Goal: Task Accomplishment & Management: Use online tool/utility

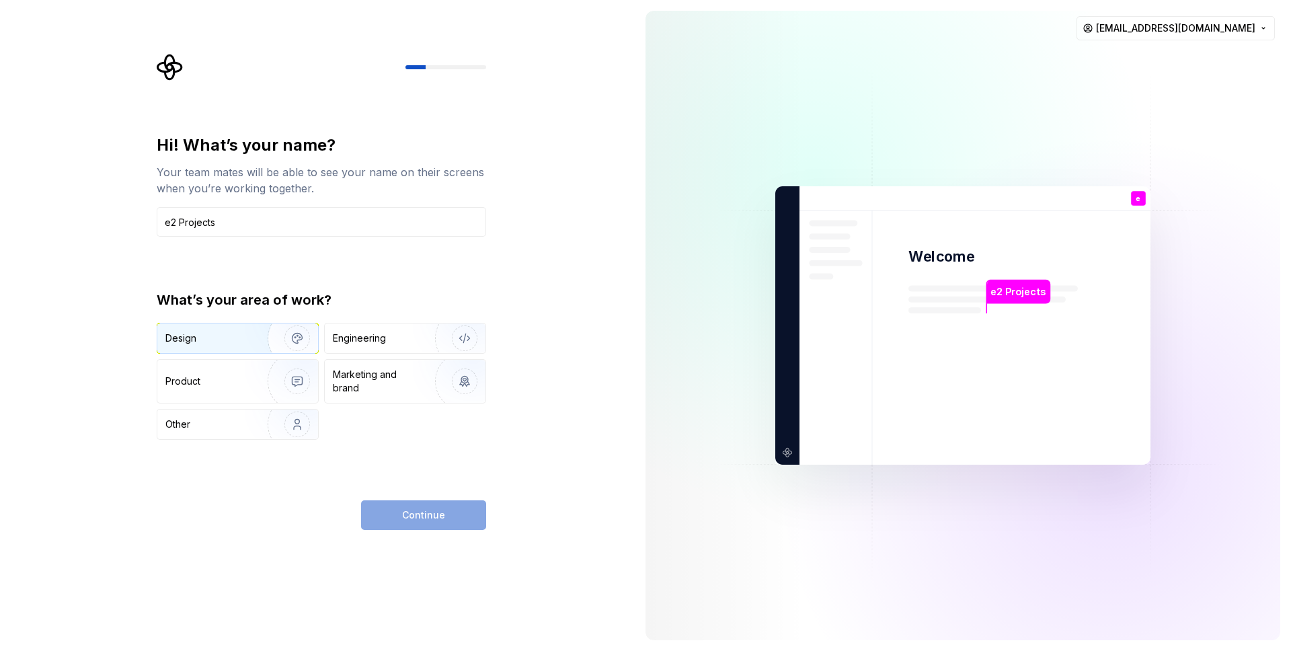
type input "e2 Projects"
click at [206, 344] on div "Design" at bounding box center [207, 338] width 85 height 13
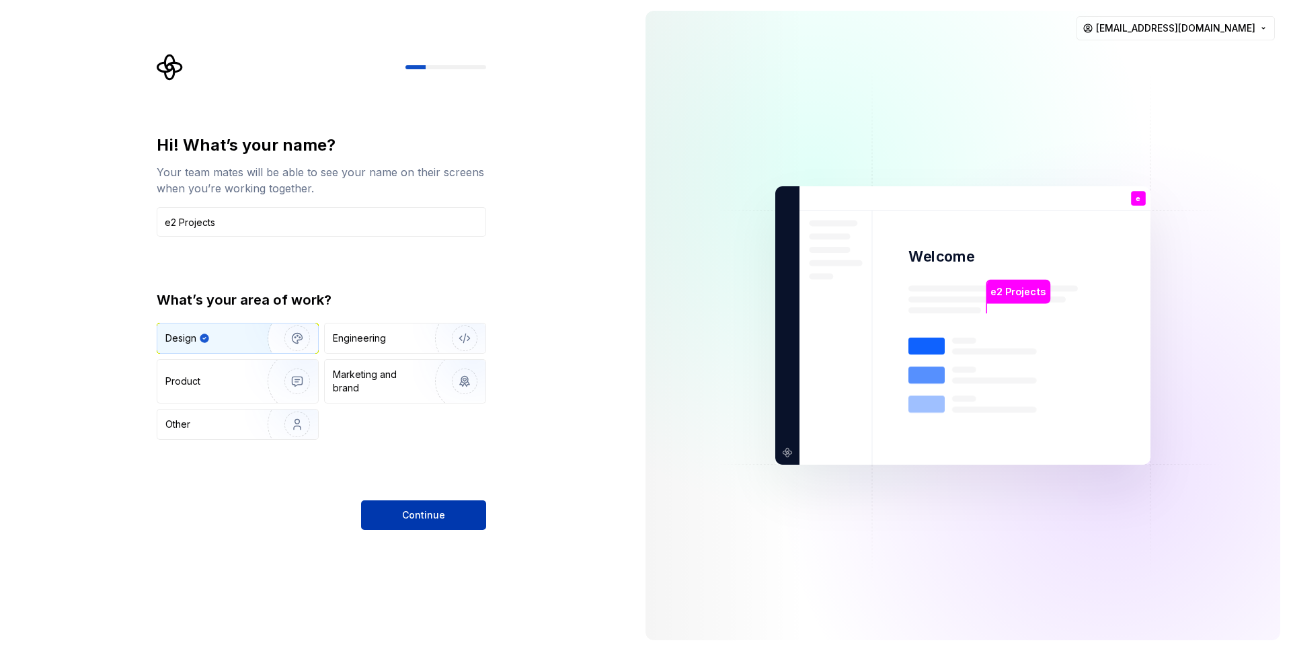
click at [412, 503] on button "Continue" at bounding box center [423, 515] width 125 height 30
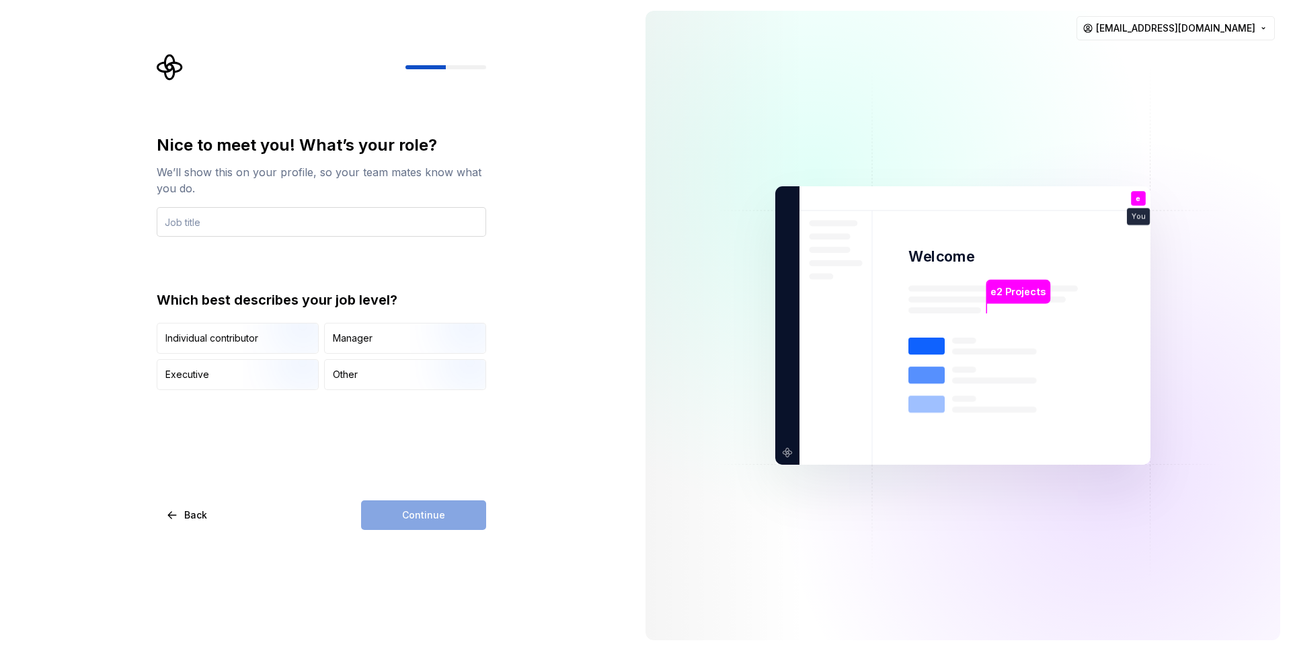
click at [245, 223] on input "text" at bounding box center [321, 222] width 329 height 30
type input "CTO"
click at [263, 369] on img "button" at bounding box center [286, 391] width 86 height 90
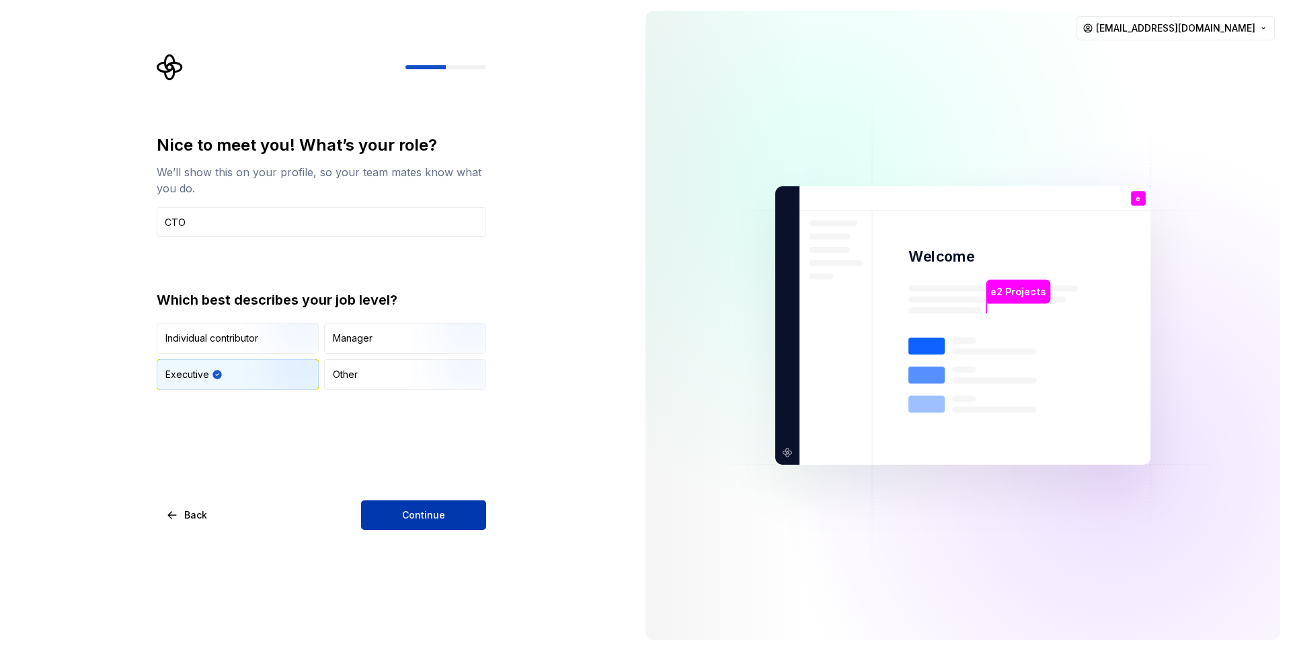
click at [442, 518] on span "Continue" at bounding box center [423, 514] width 43 height 13
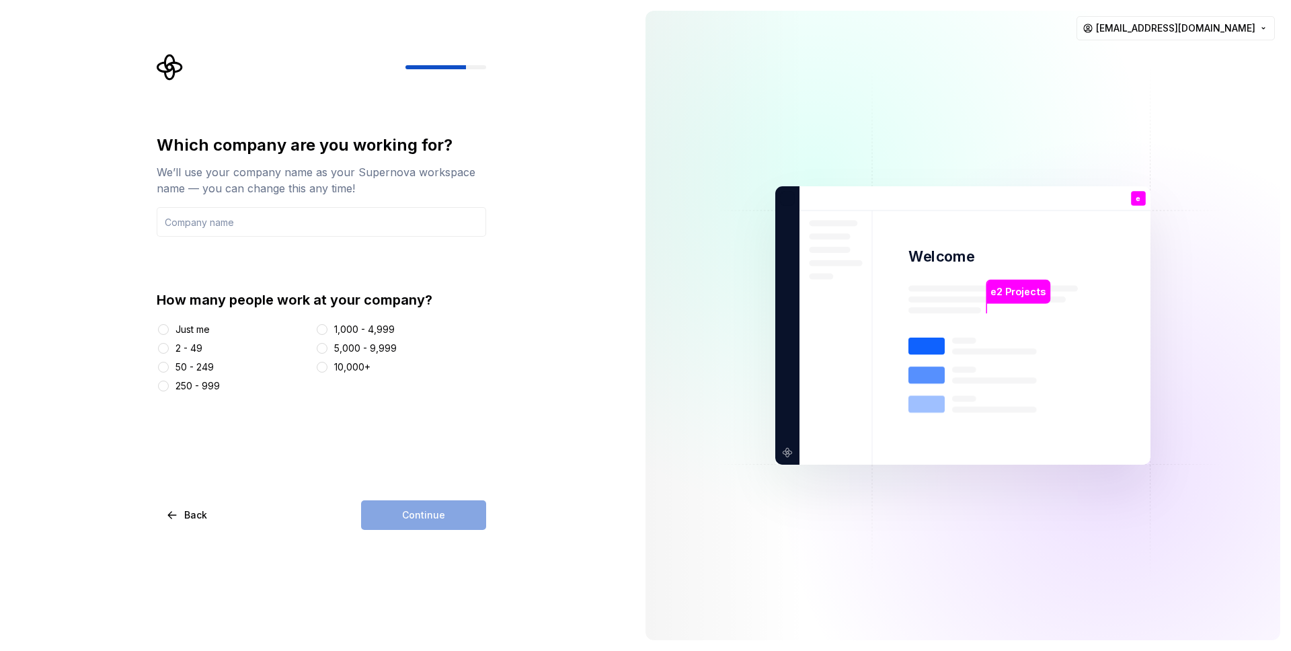
click at [193, 334] on div "Just me" at bounding box center [193, 329] width 34 height 13
click at [169, 334] on button "Just me" at bounding box center [163, 329] width 11 height 11
click at [173, 340] on div "Just me 2 - 49 50 - 249 250 - 999 1,000 - 4,999 5,000 - 9,999 10,000+" at bounding box center [321, 358] width 329 height 70
click at [179, 350] on div "2 - 49" at bounding box center [189, 348] width 27 height 13
click at [169, 350] on button "2 - 49" at bounding box center [163, 348] width 11 height 11
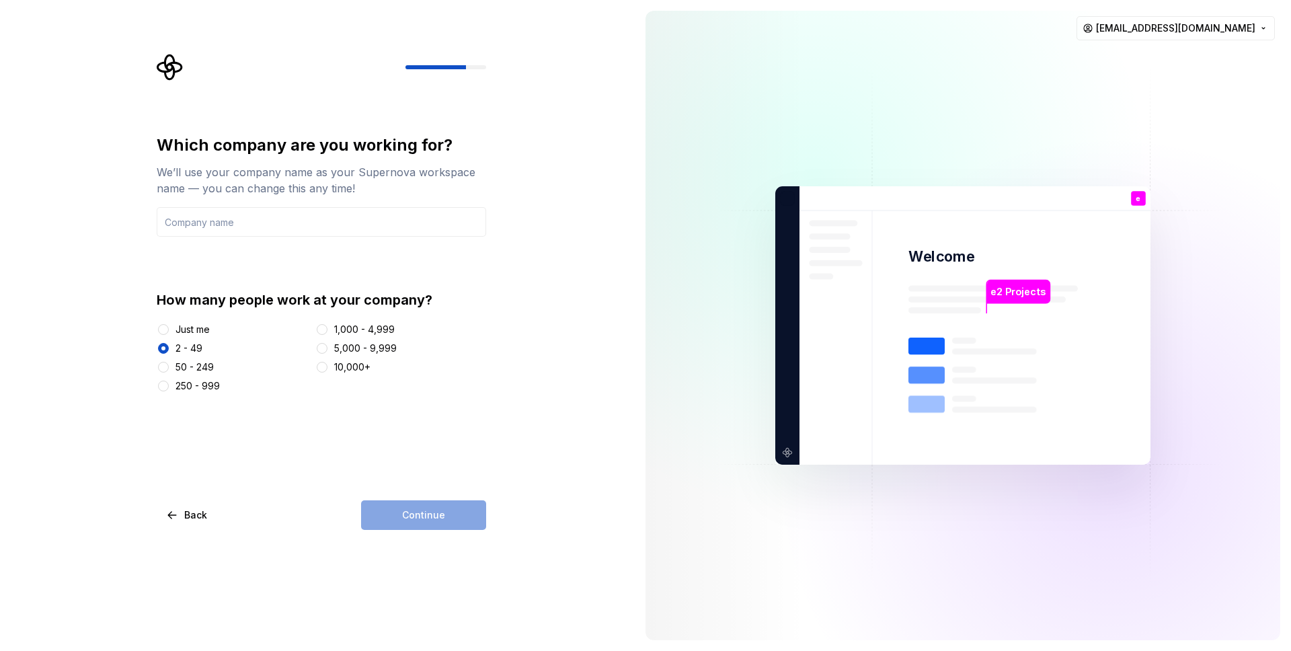
click at [405, 494] on div "Which company are you working for? We’ll use your company name as your Supernov…" at bounding box center [321, 331] width 329 height 395
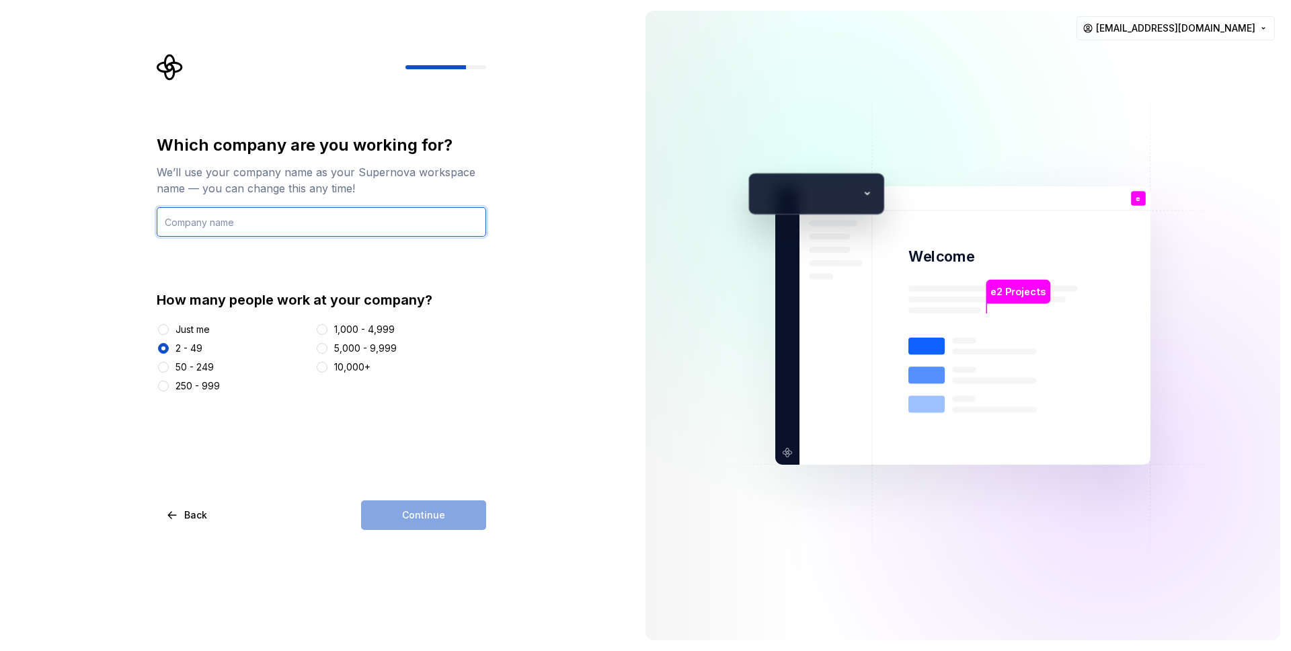
click at [225, 218] on input "text" at bounding box center [321, 222] width 329 height 30
type input "e2 Projekt Cloud Systems GmbH"
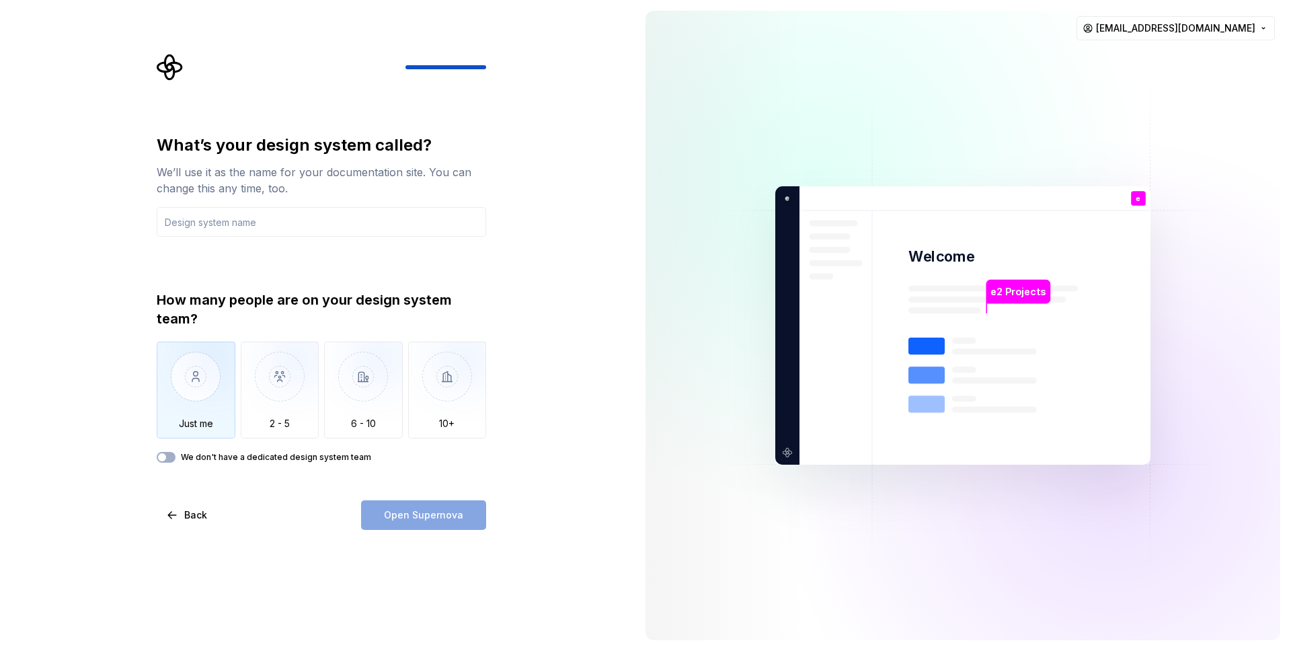
click at [206, 382] on img "button" at bounding box center [196, 387] width 79 height 90
click at [401, 503] on div "Open Supernova" at bounding box center [423, 515] width 125 height 30
drag, startPoint x: 321, startPoint y: 444, endPoint x: 313, endPoint y: 453, distance: 11.5
click at [321, 444] on div "How many people are on your design system team? Just me 2 - 5 6 - 10 10+ We don…" at bounding box center [321, 376] width 329 height 172
click at [313, 455] on label "We don't have a dedicated design system team" at bounding box center [276, 457] width 190 height 11
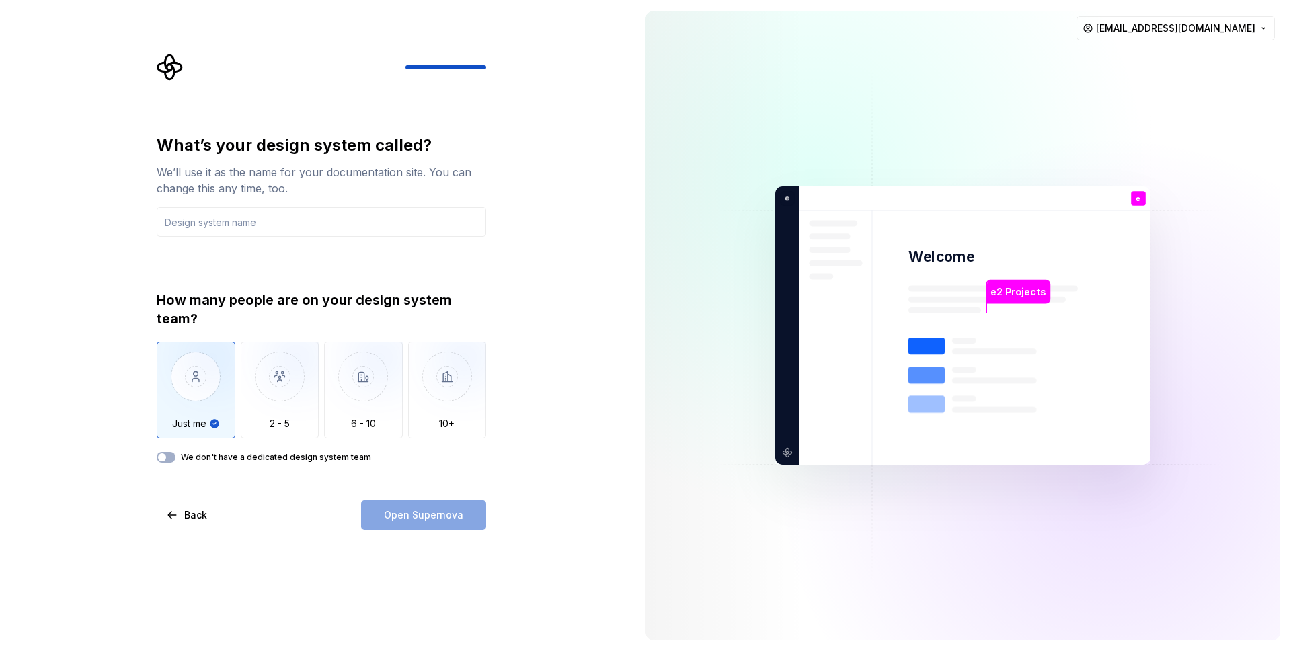
click at [176, 455] on button "We don't have a dedicated design system team" at bounding box center [166, 457] width 19 height 11
click at [195, 225] on input "text" at bounding box center [321, 222] width 329 height 30
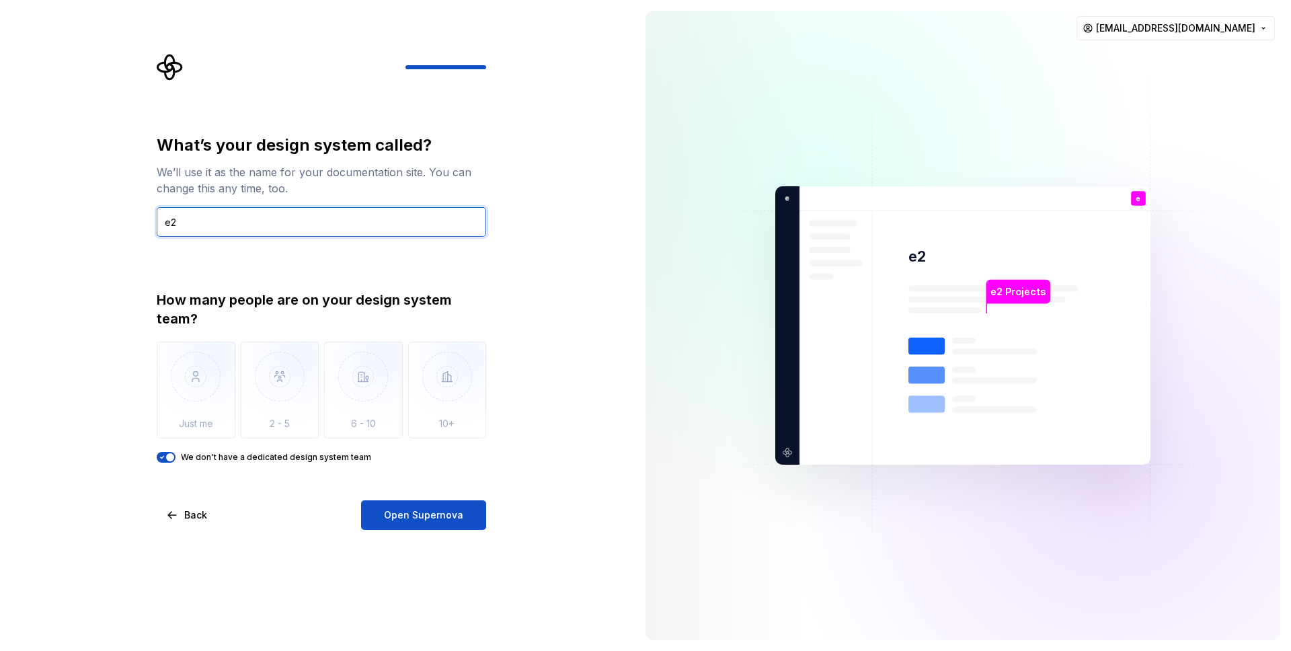
type input "e2"
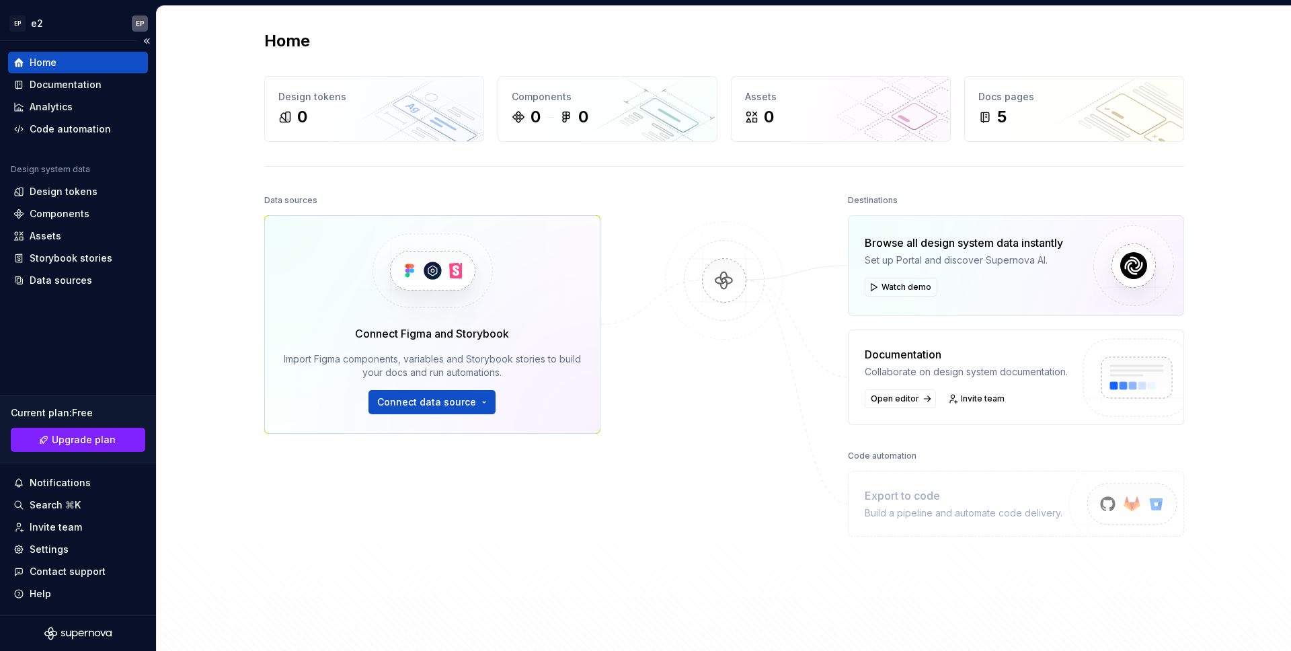
click at [67, 140] on div "Home Documentation Analytics Code automation Design system data Design tokens C…" at bounding box center [78, 171] width 140 height 239
click at [73, 127] on div "Code automation" at bounding box center [70, 128] width 81 height 13
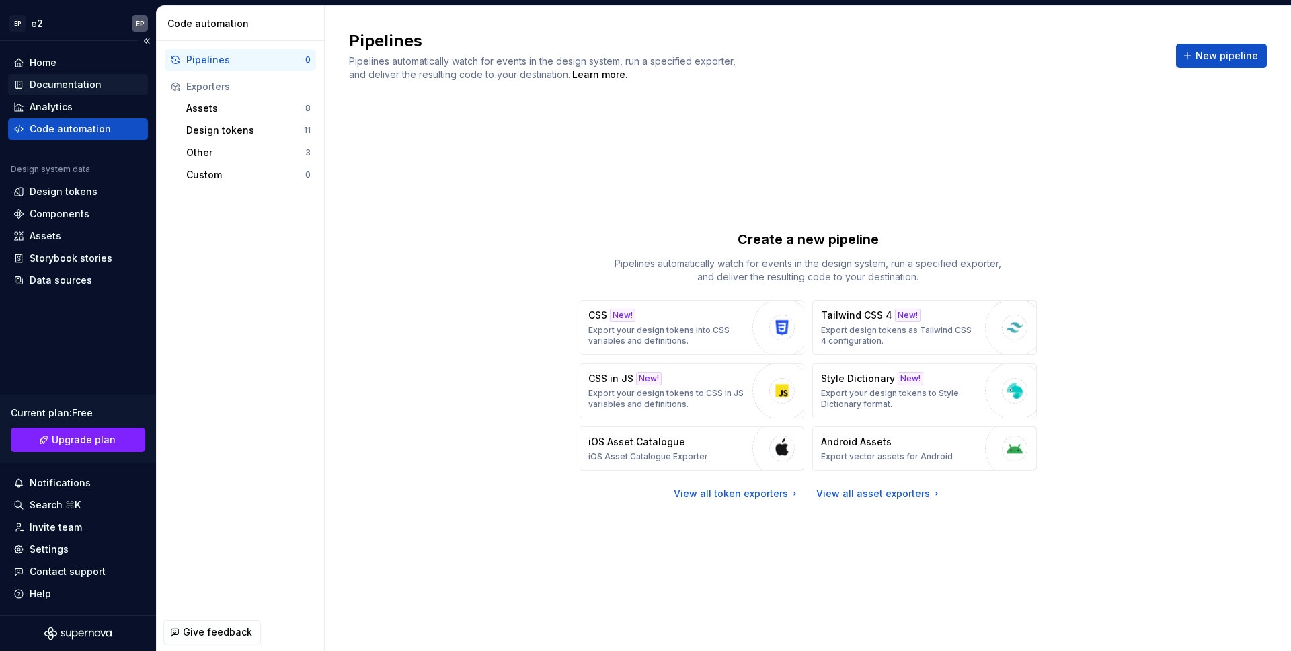
click at [81, 85] on div "Documentation" at bounding box center [66, 84] width 72 height 13
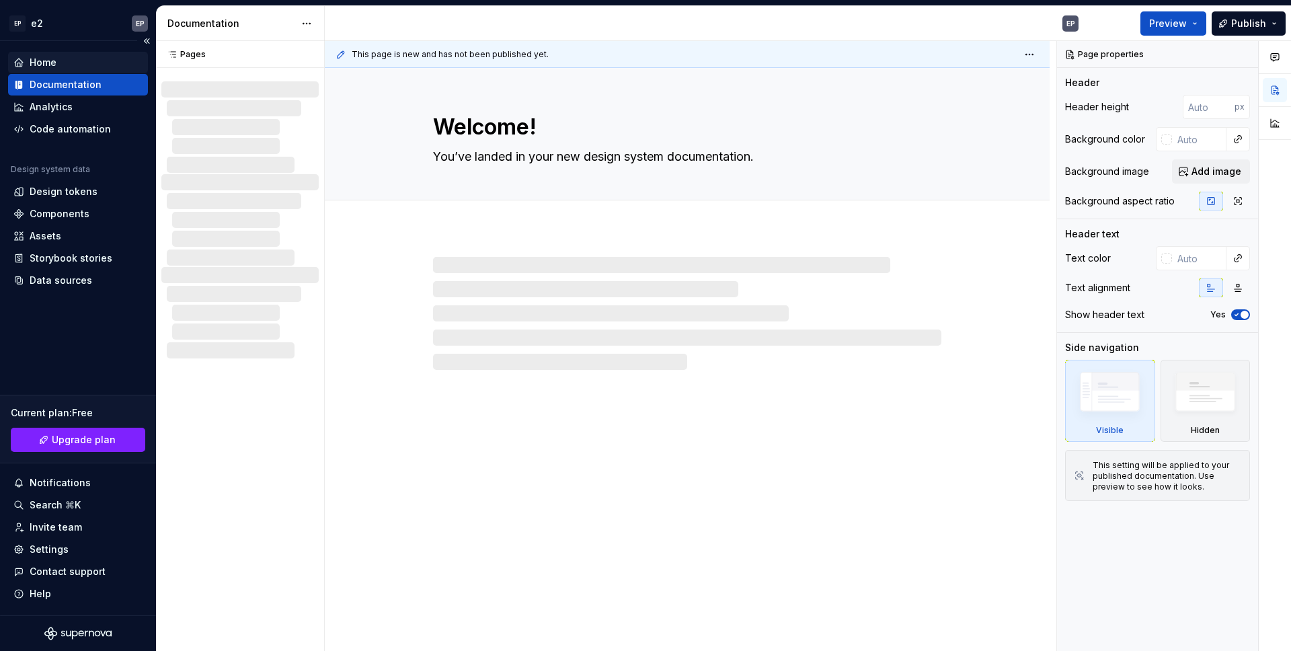
click at [83, 64] on div "Home" at bounding box center [77, 62] width 129 height 13
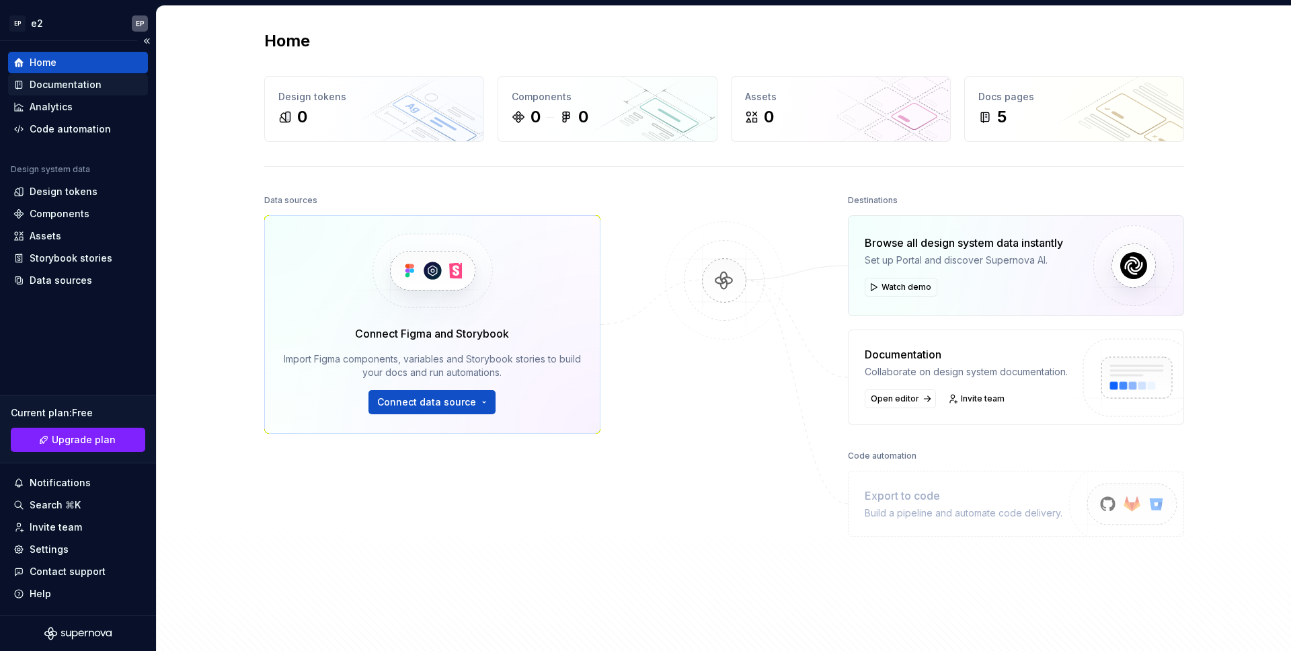
click at [85, 83] on div "Documentation" at bounding box center [66, 84] width 72 height 13
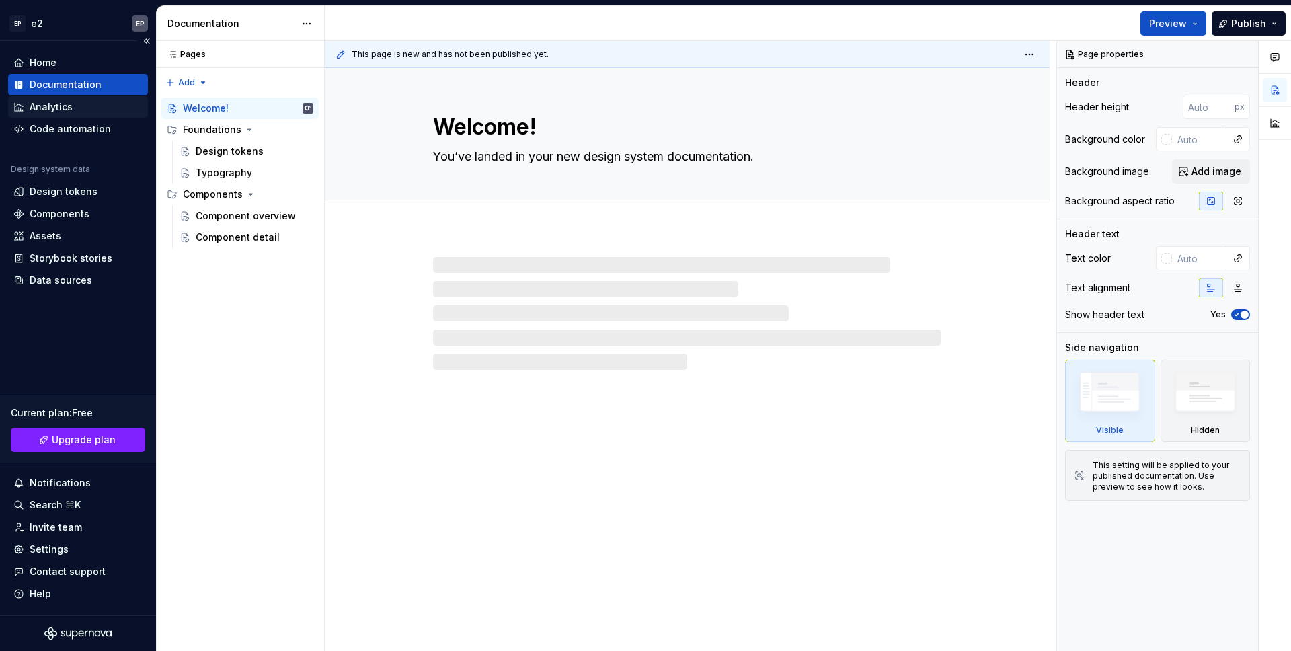
click at [79, 105] on div "Analytics" at bounding box center [77, 106] width 129 height 13
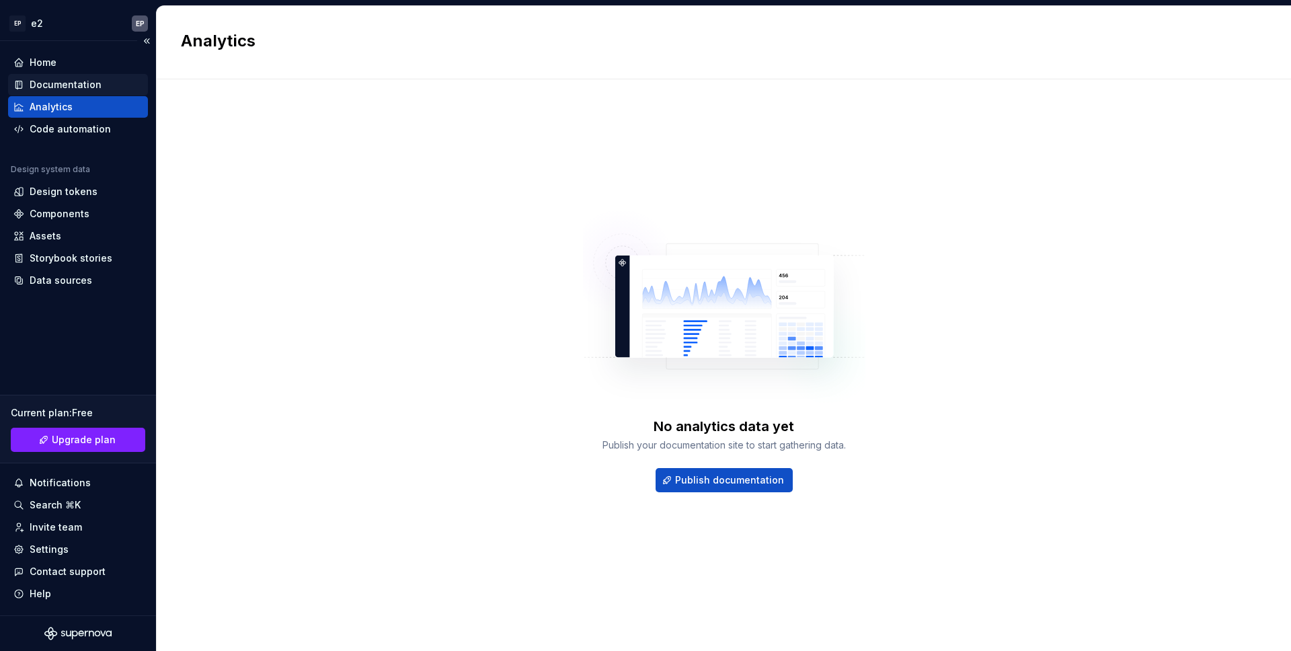
click at [77, 84] on div "Documentation" at bounding box center [66, 84] width 72 height 13
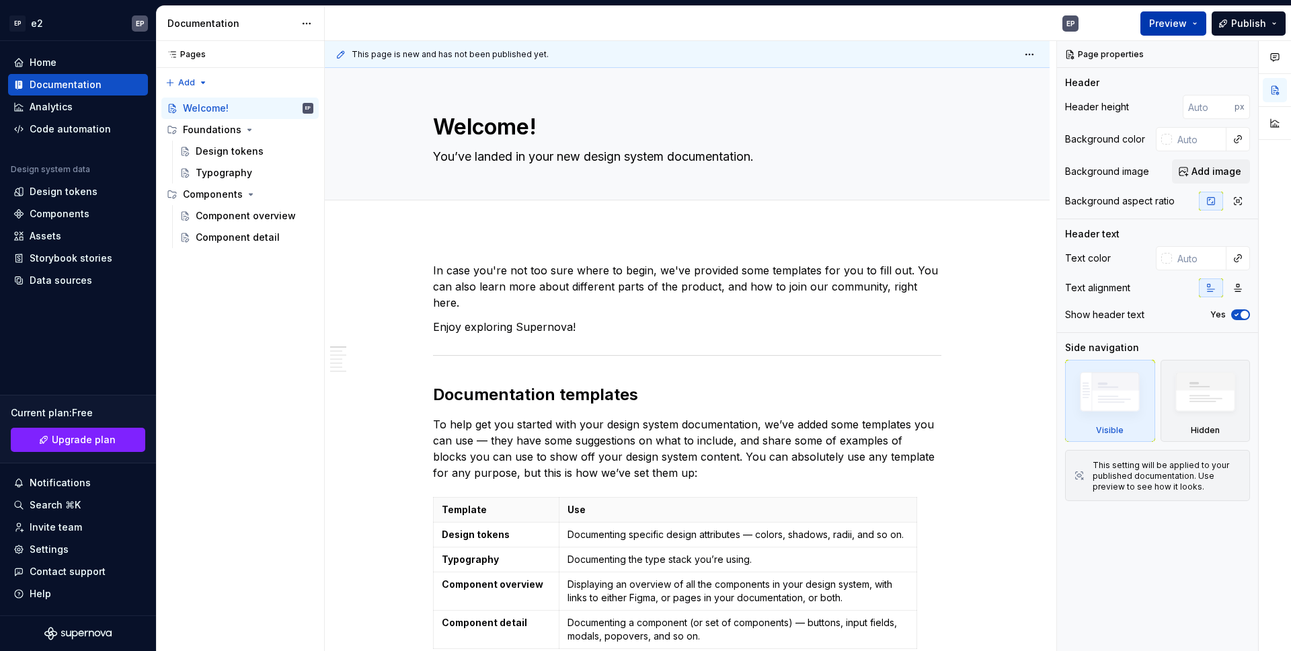
click at [1187, 25] on span "Preview" at bounding box center [1168, 23] width 38 height 13
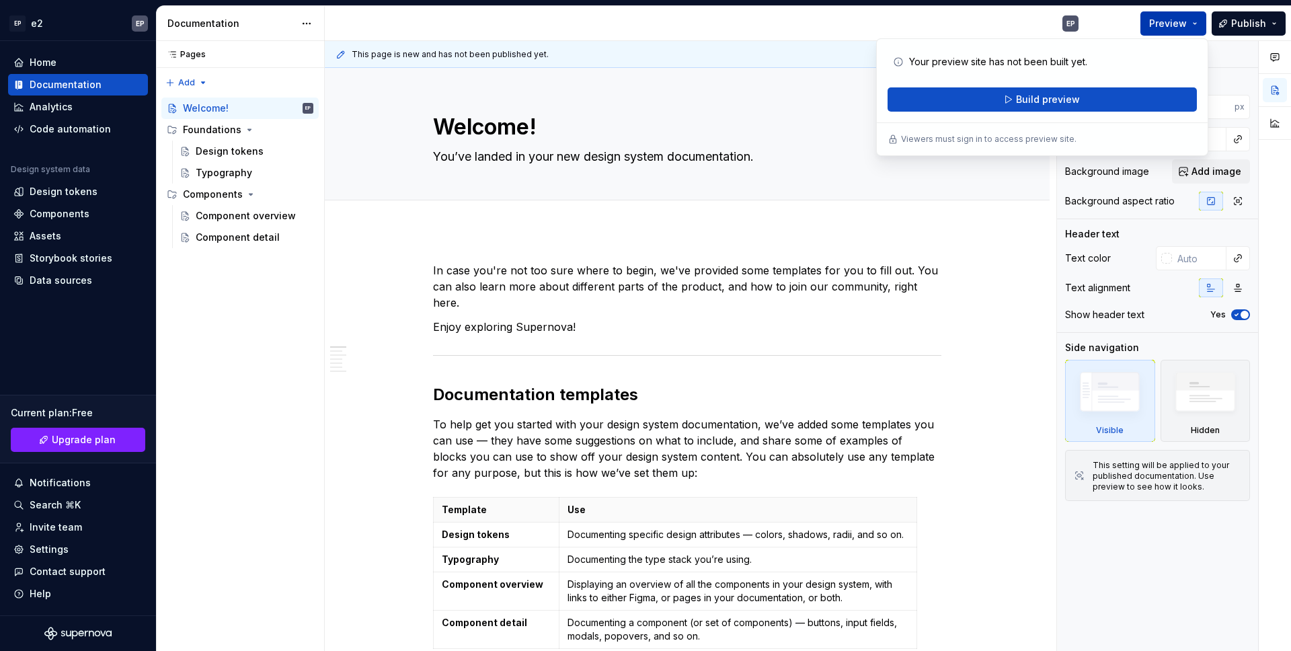
click at [1187, 25] on span "Preview" at bounding box center [1168, 23] width 38 height 13
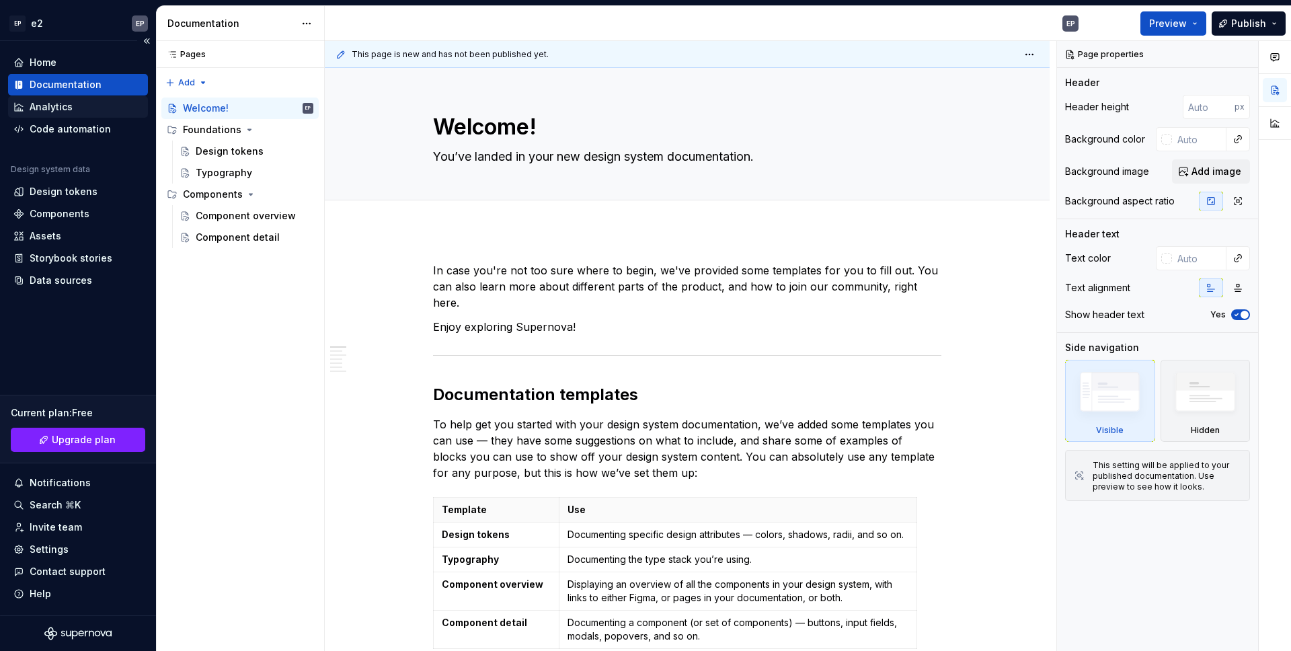
click at [69, 113] on div "Analytics" at bounding box center [51, 106] width 43 height 13
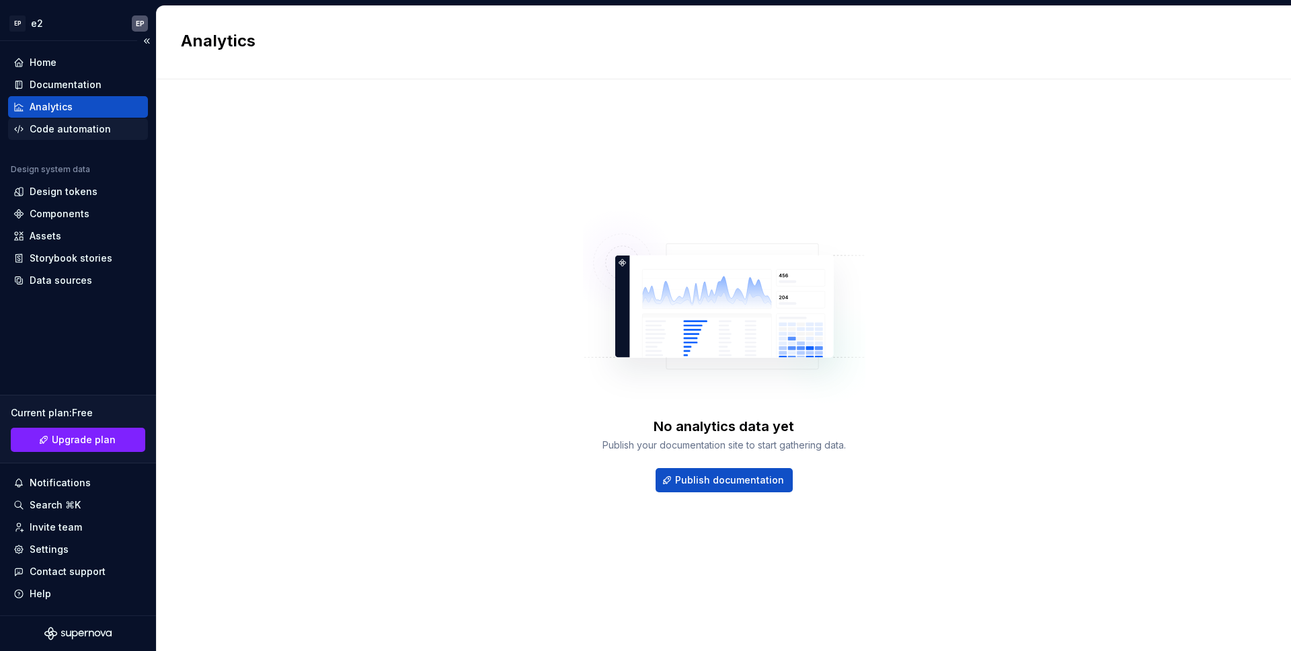
click at [71, 126] on div "Code automation" at bounding box center [70, 128] width 81 height 13
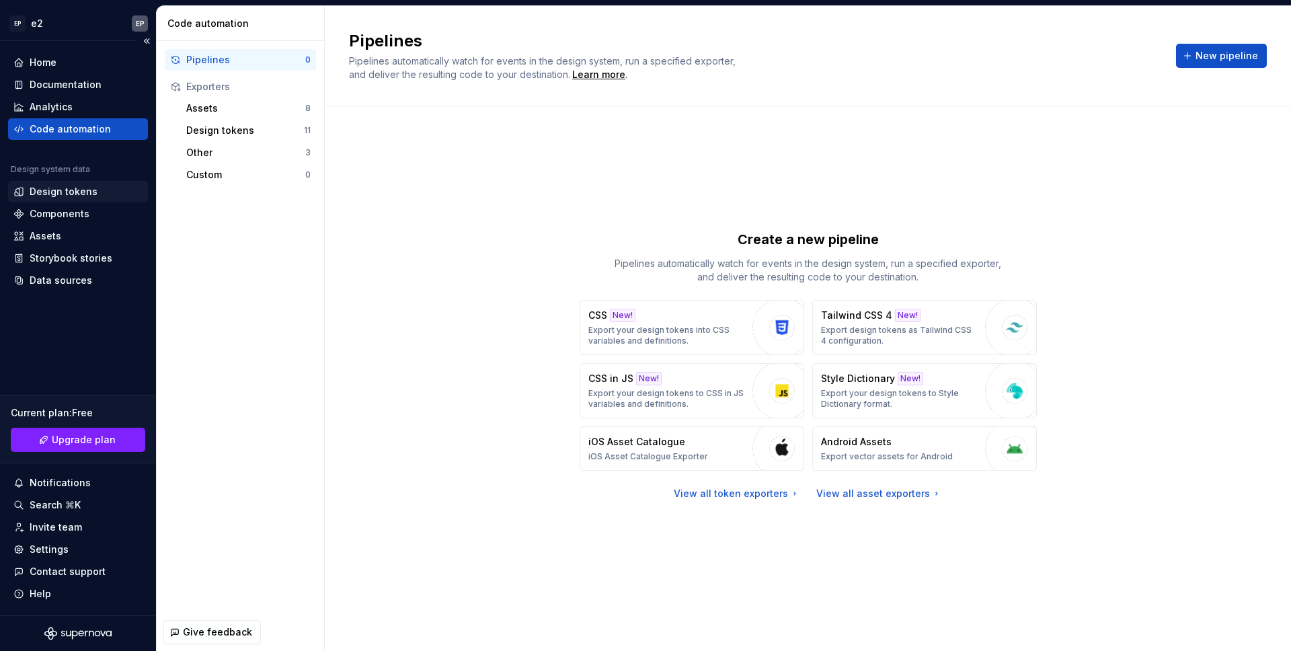
click at [84, 192] on div "Design tokens" at bounding box center [64, 191] width 68 height 13
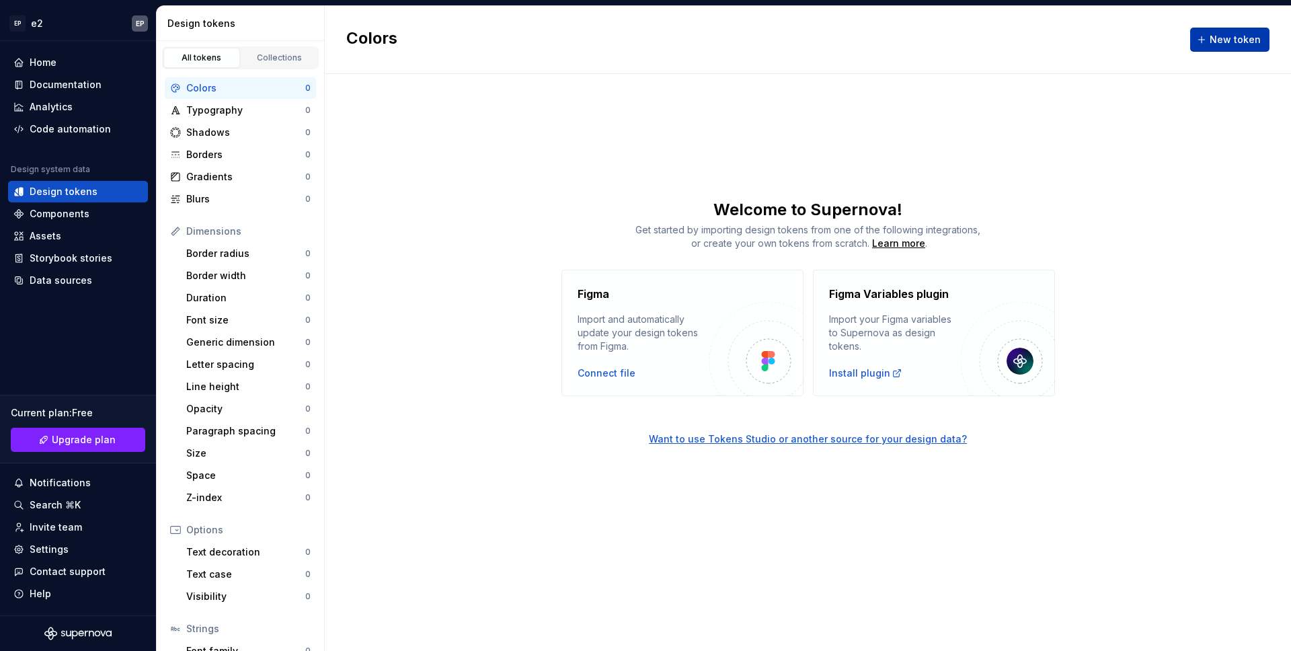
click at [1218, 39] on span "New token" at bounding box center [1235, 39] width 51 height 13
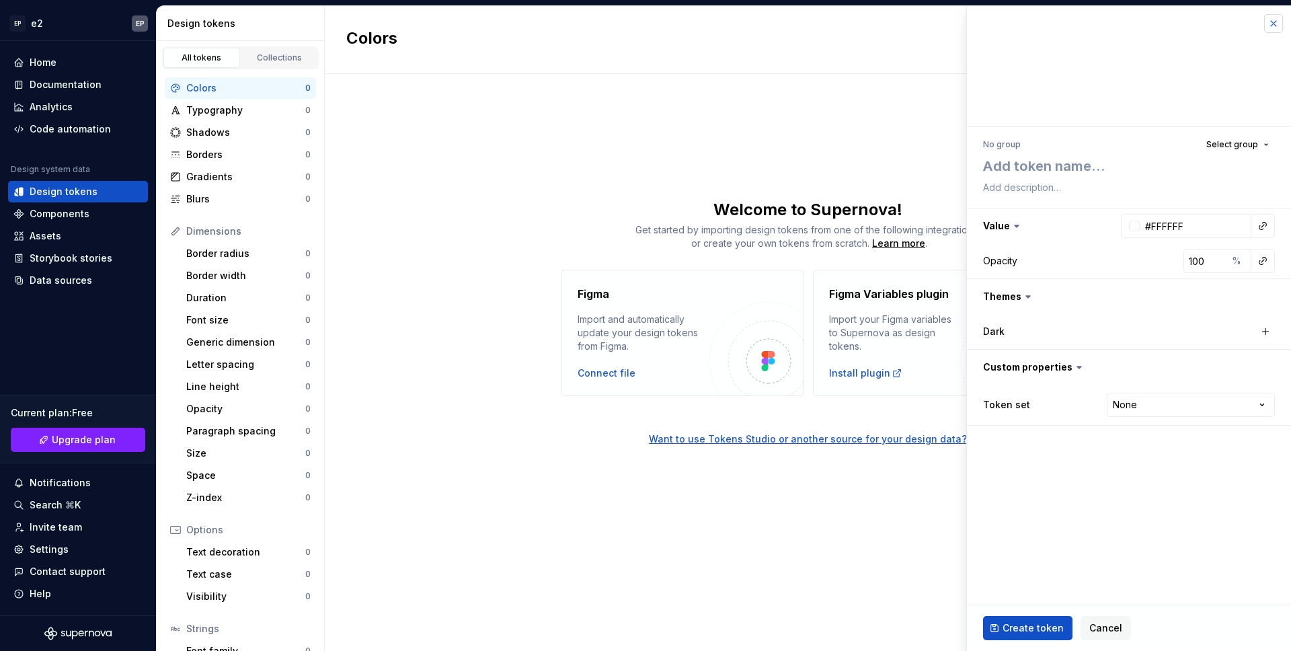
click at [1281, 22] on button "button" at bounding box center [1273, 23] width 19 height 19
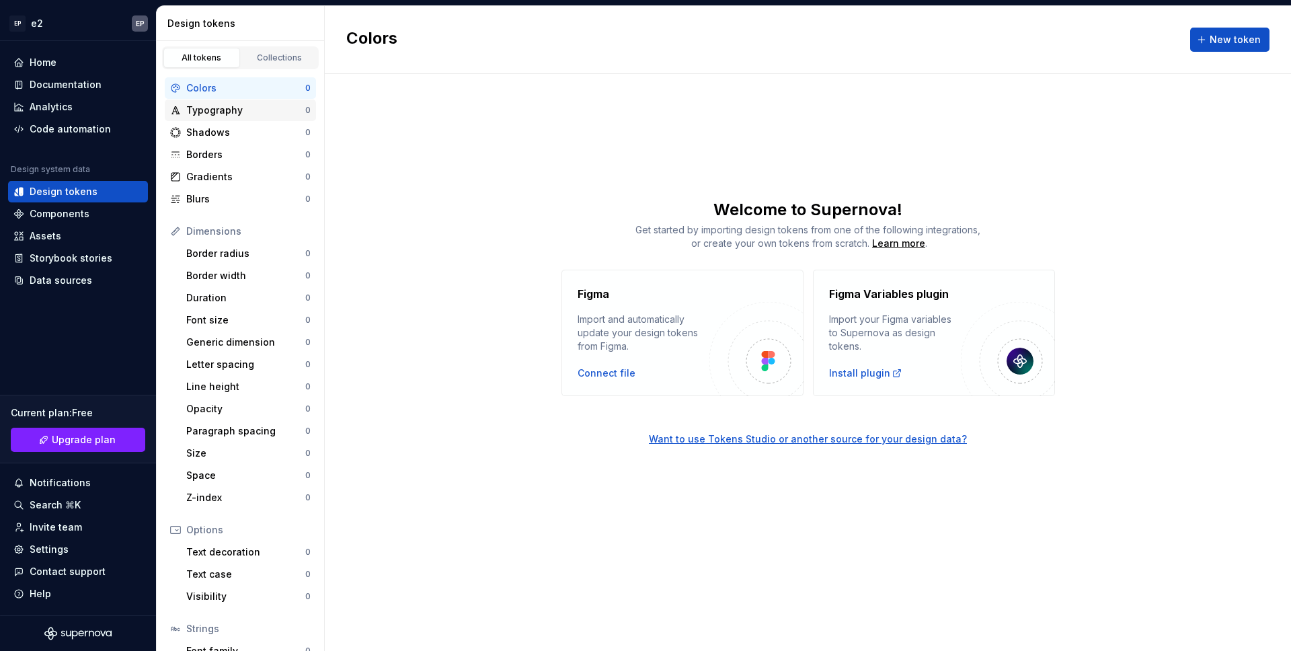
click at [249, 113] on div "Typography" at bounding box center [245, 110] width 119 height 13
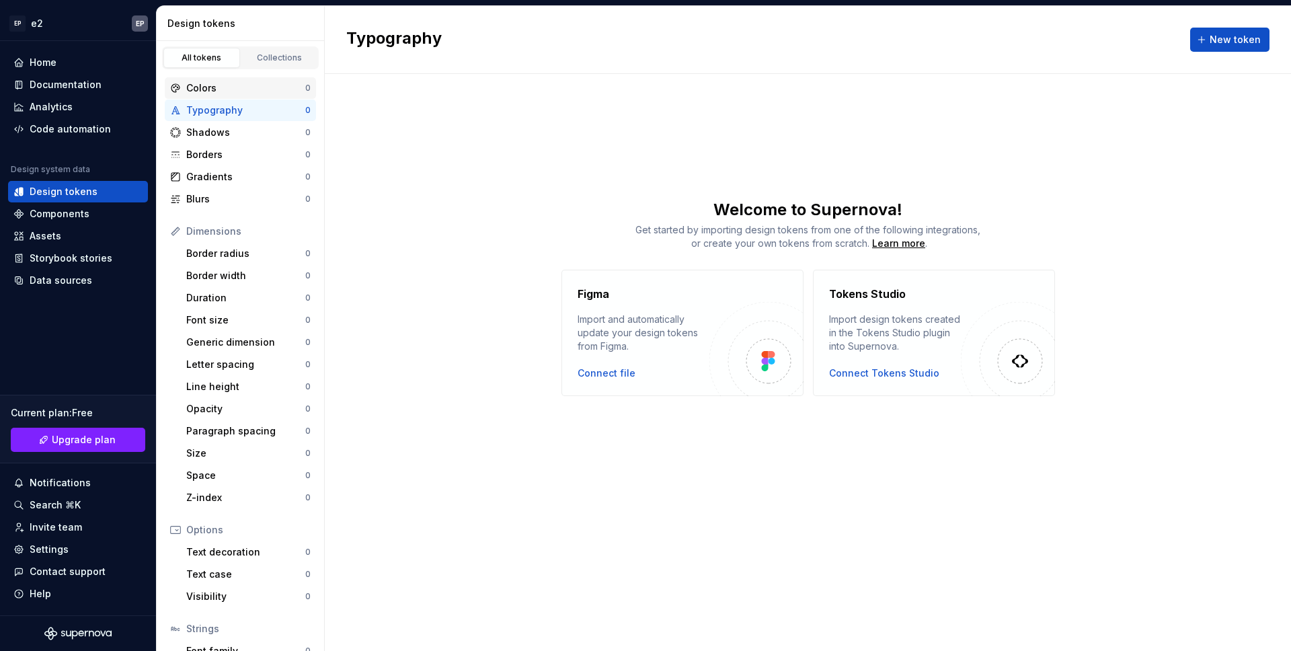
click at [252, 80] on div "Colors 0" at bounding box center [240, 88] width 151 height 22
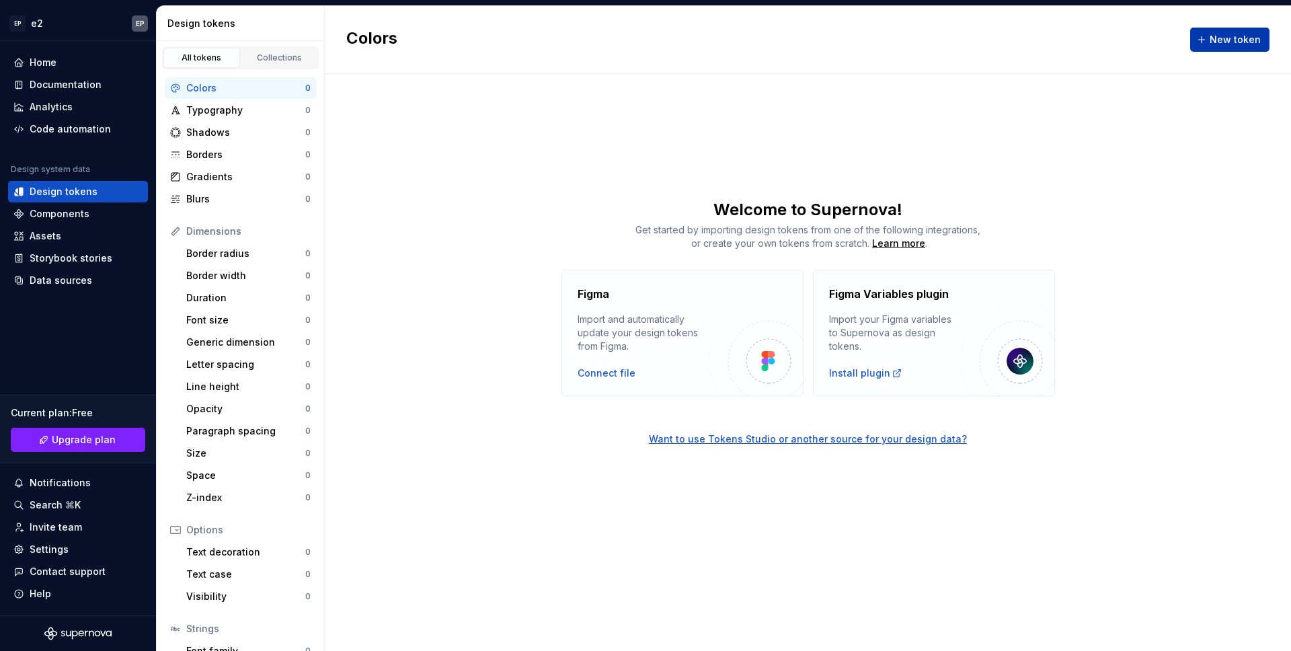
click at [1242, 41] on span "New token" at bounding box center [1235, 39] width 51 height 13
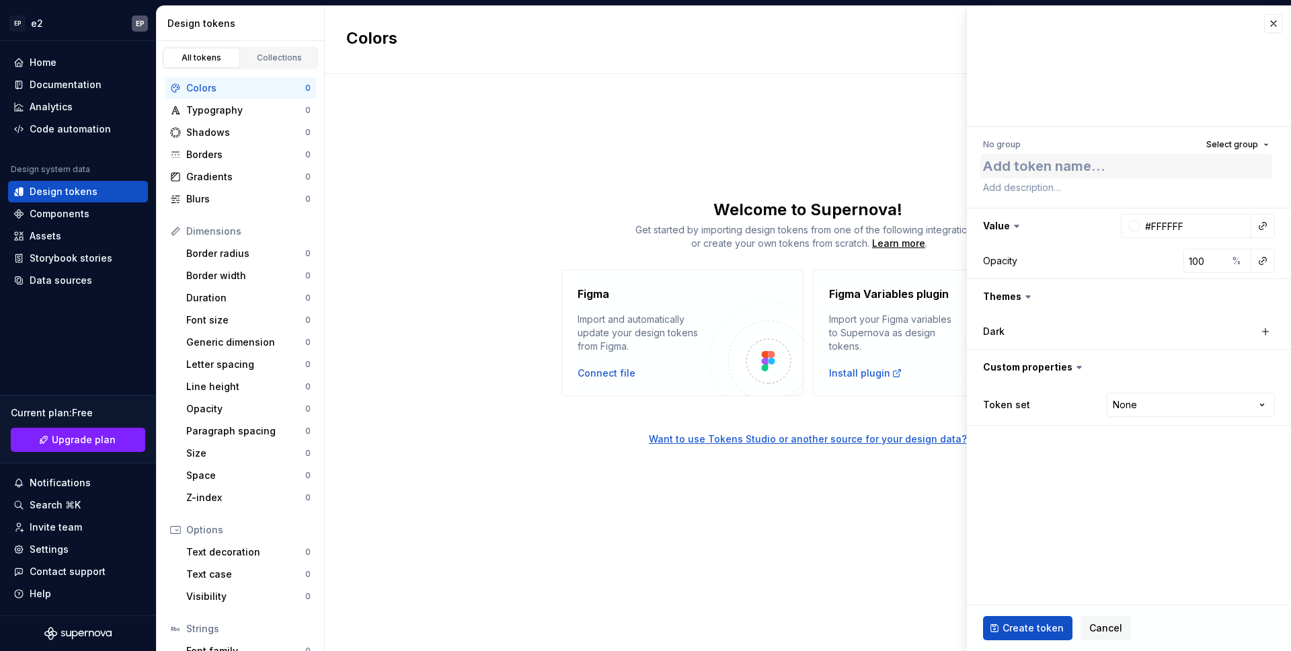
click at [1049, 161] on textarea at bounding box center [1126, 166] width 292 height 24
type textarea "*"
type textarea "e"
type textarea "*"
type textarea "e2"
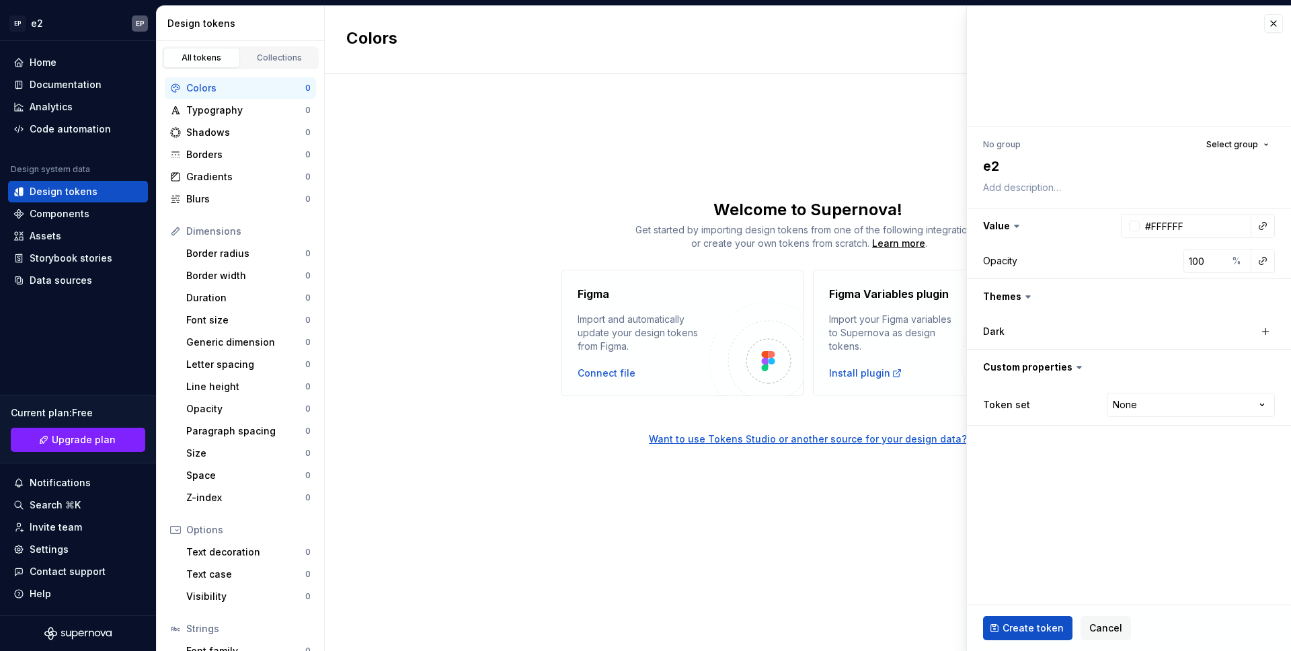
type textarea "*"
type textarea "e2"
click at [1242, 145] on span "Select group" at bounding box center [1232, 144] width 52 height 11
click at [1183, 227] on div "Create group" at bounding box center [1176, 223] width 182 height 13
type textarea "*"
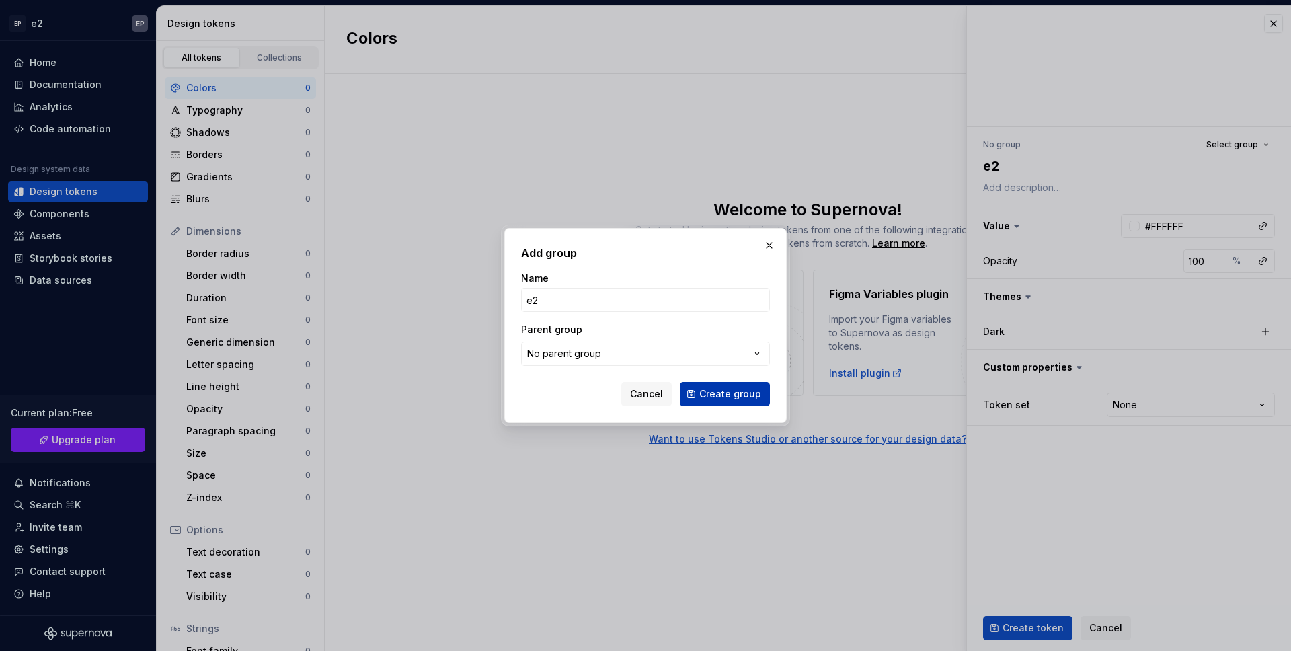
type input "e2"
click at [757, 392] on span "Create group" at bounding box center [730, 393] width 62 height 13
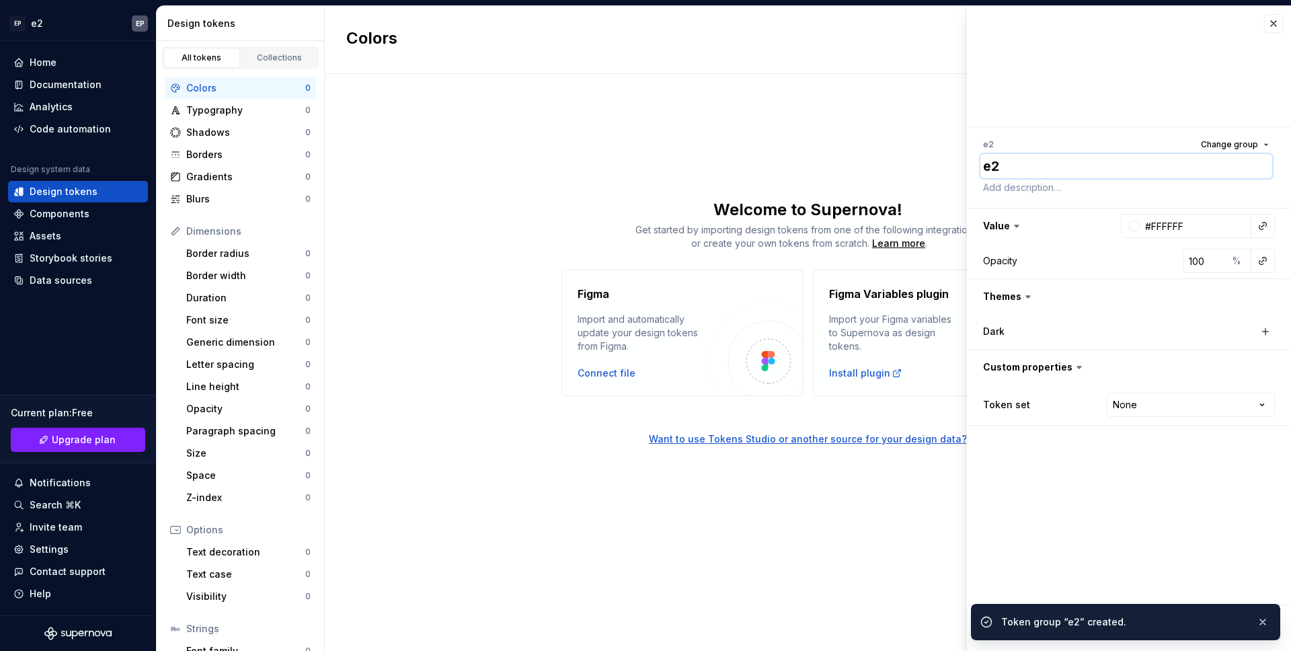
click at [1044, 169] on textarea "e2" at bounding box center [1126, 166] width 292 height 24
type textarea "*"
type textarea "D"
type textarea "*"
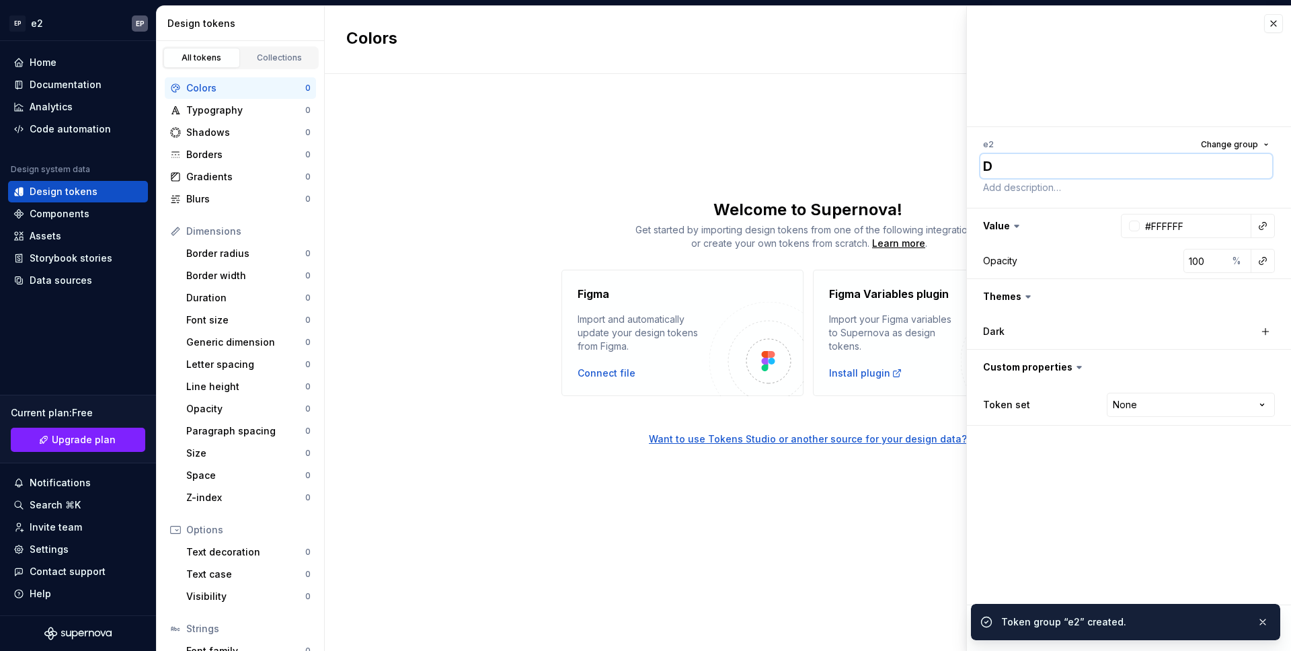
type textarea "De"
type textarea "*"
type textarea "Des"
type textarea "*"
type textarea "Desi"
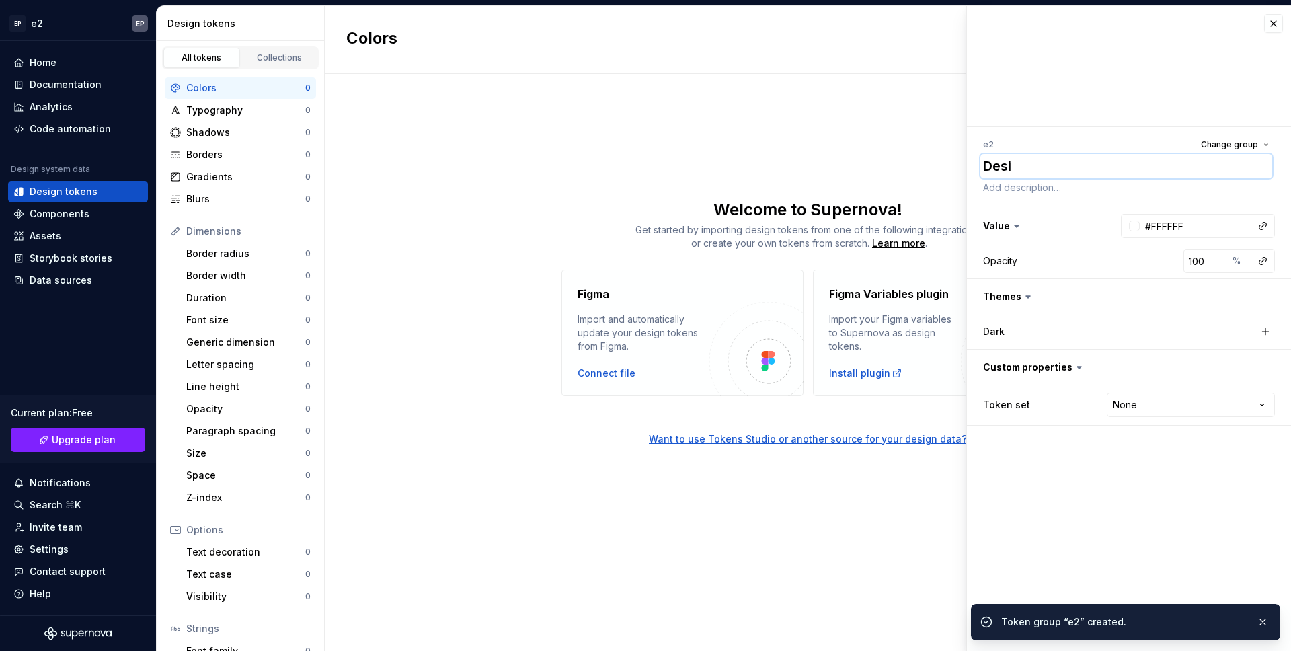
type textarea "*"
type textarea "Desig"
type textarea "*"
type textarea "Design"
type textarea "*"
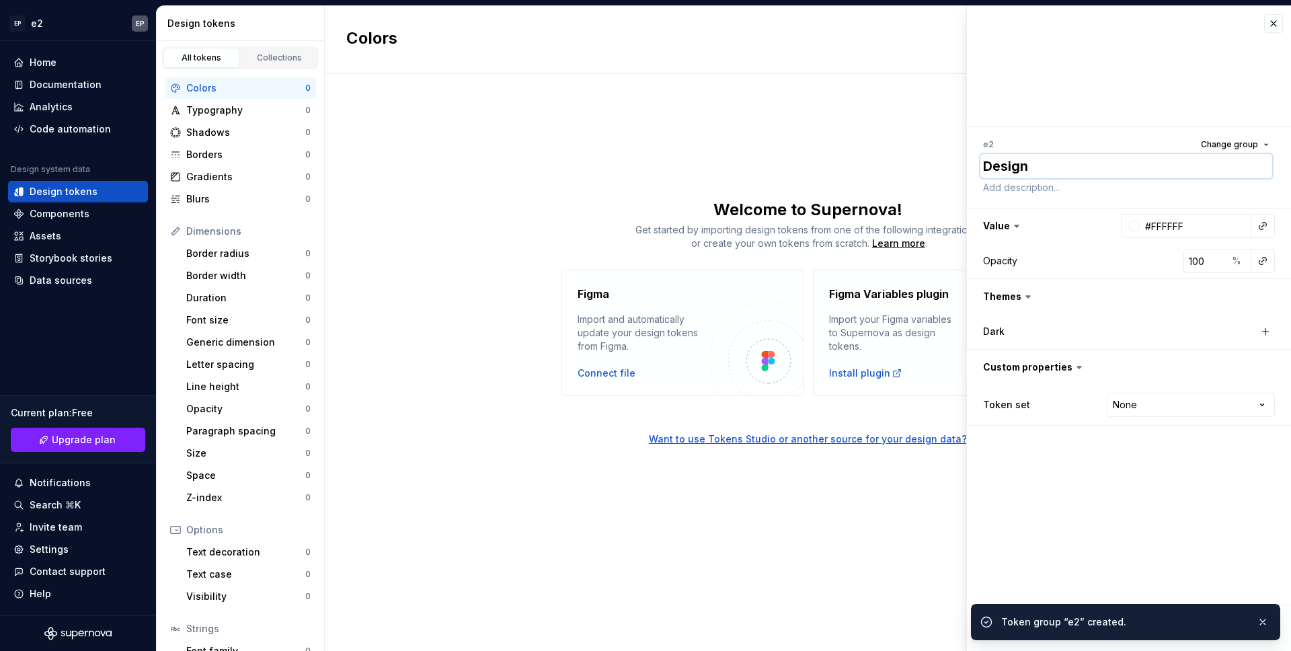
type textarea "Design"
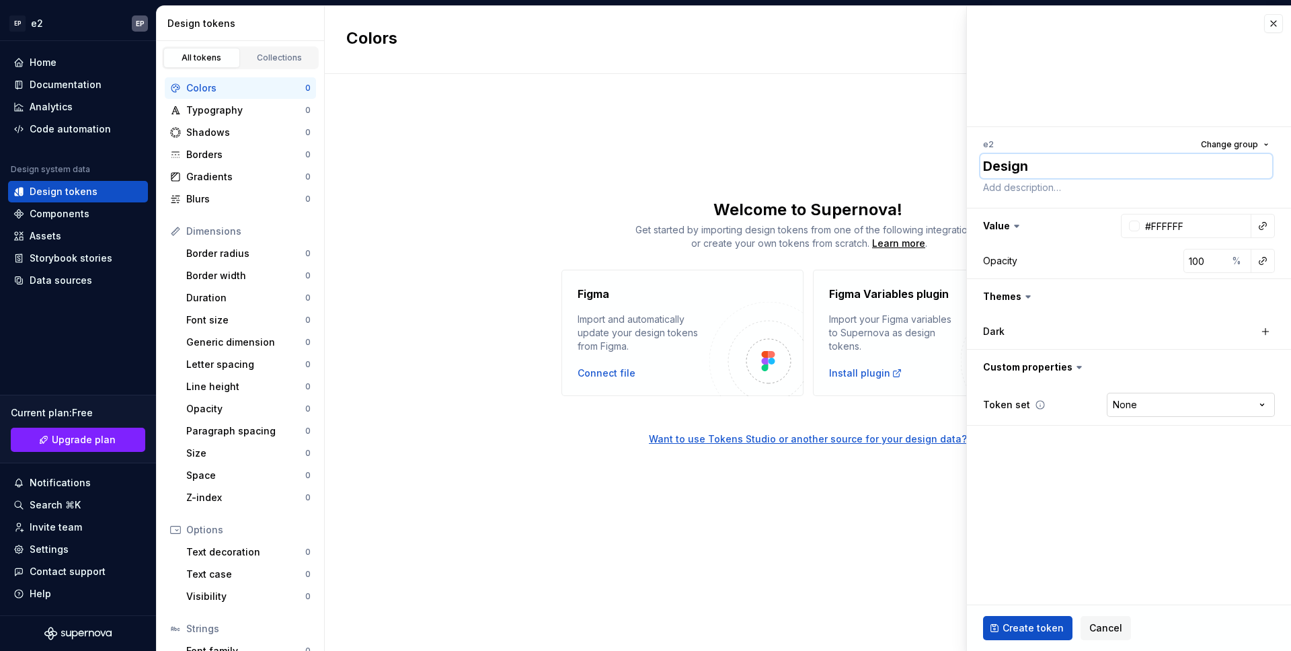
type textarea "*"
type textarea "Design"
click at [1026, 621] on span "Create token" at bounding box center [1033, 627] width 61 height 13
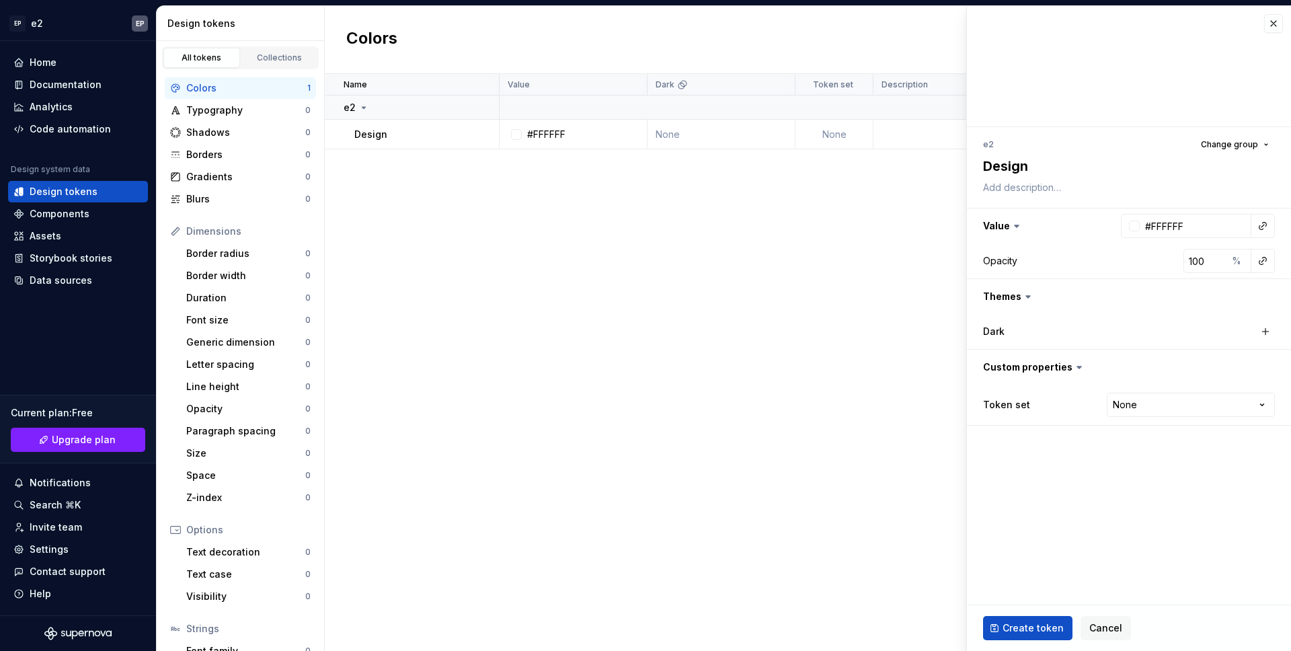
type textarea "*"
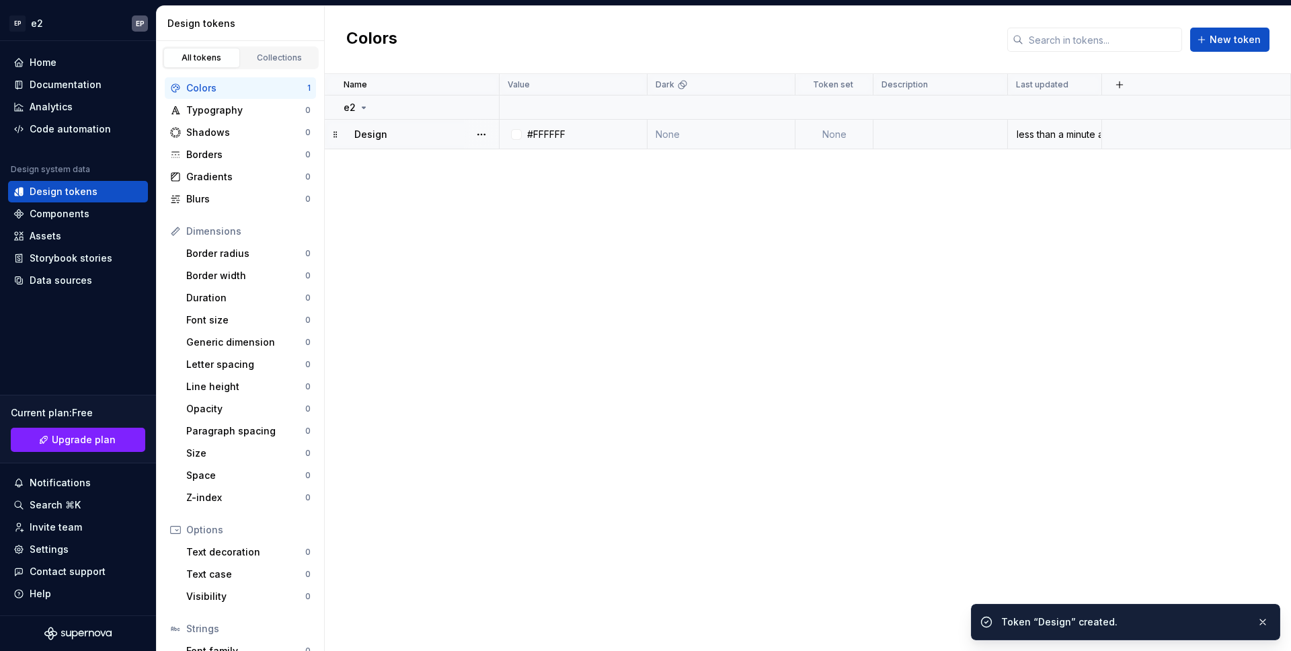
click at [1130, 130] on td at bounding box center [1196, 135] width 189 height 30
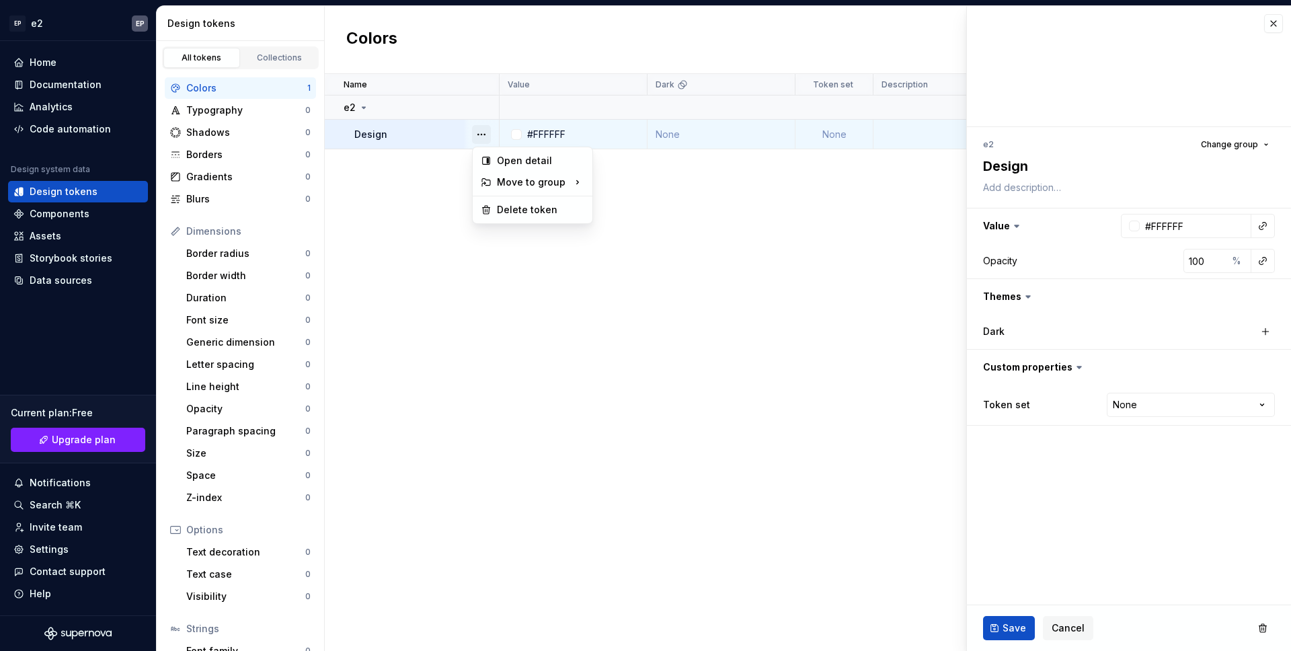
click at [478, 137] on button "button" at bounding box center [481, 134] width 19 height 19
click at [510, 207] on div "Delete token" at bounding box center [540, 209] width 87 height 13
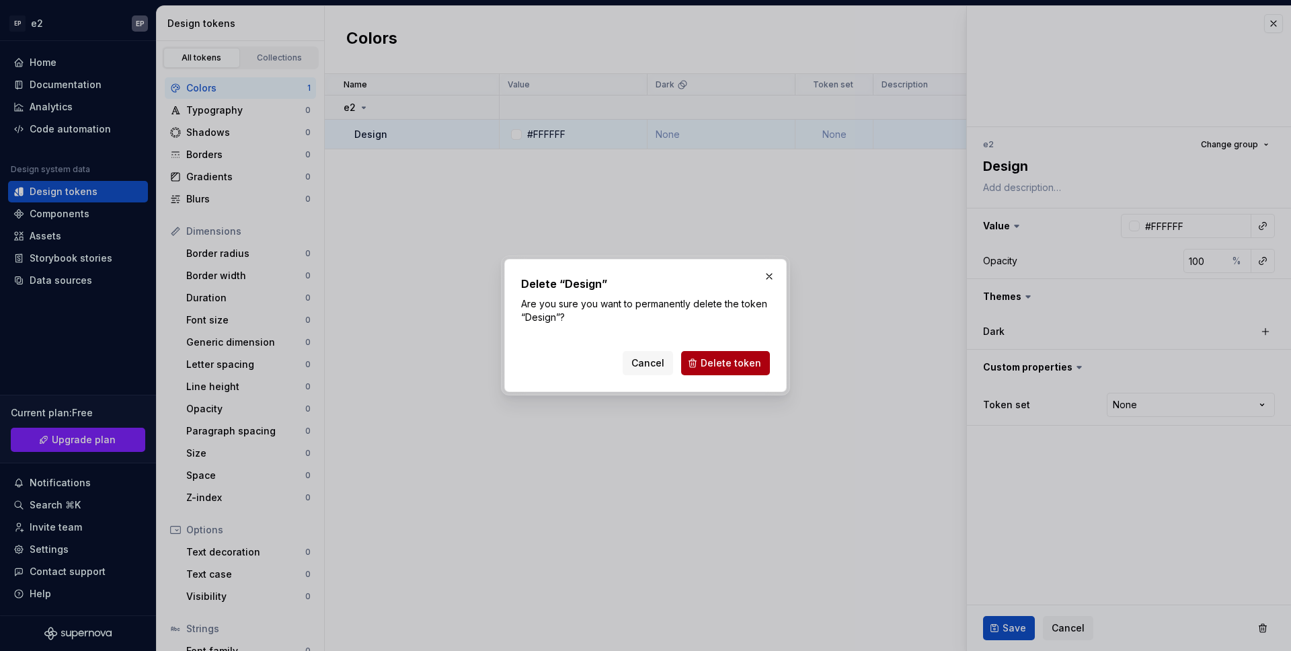
click at [730, 365] on span "Delete token" at bounding box center [731, 362] width 61 height 13
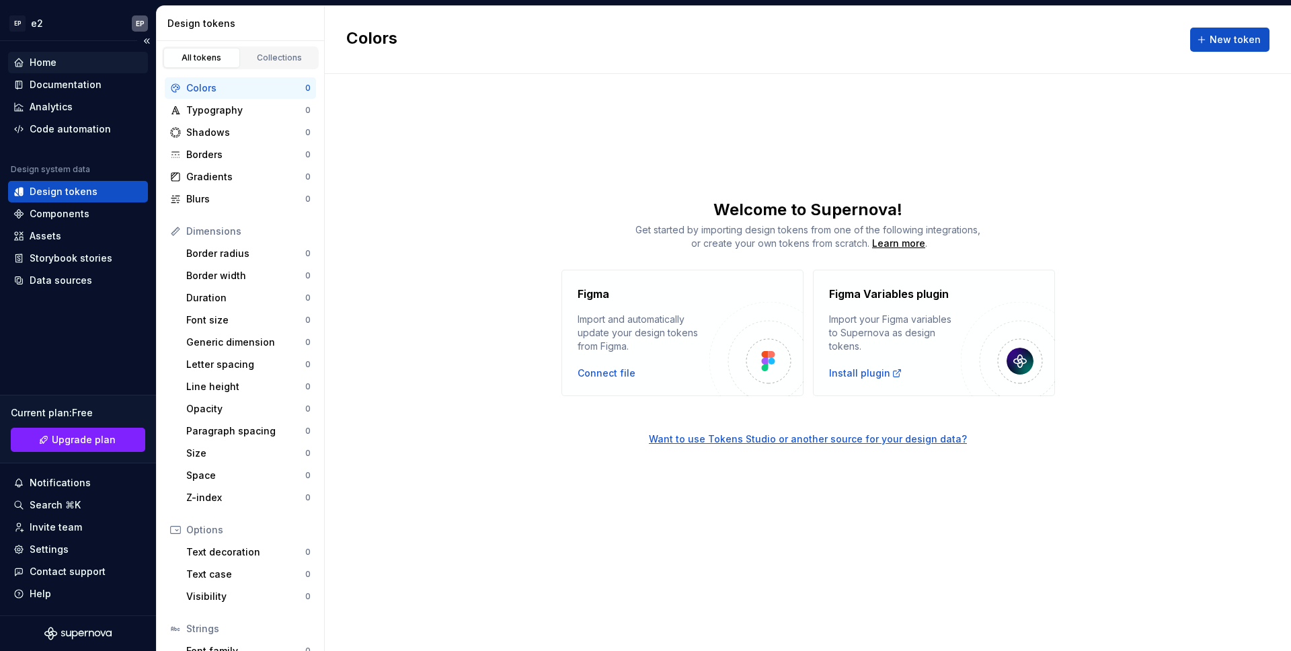
click at [65, 58] on div "Home" at bounding box center [77, 62] width 129 height 13
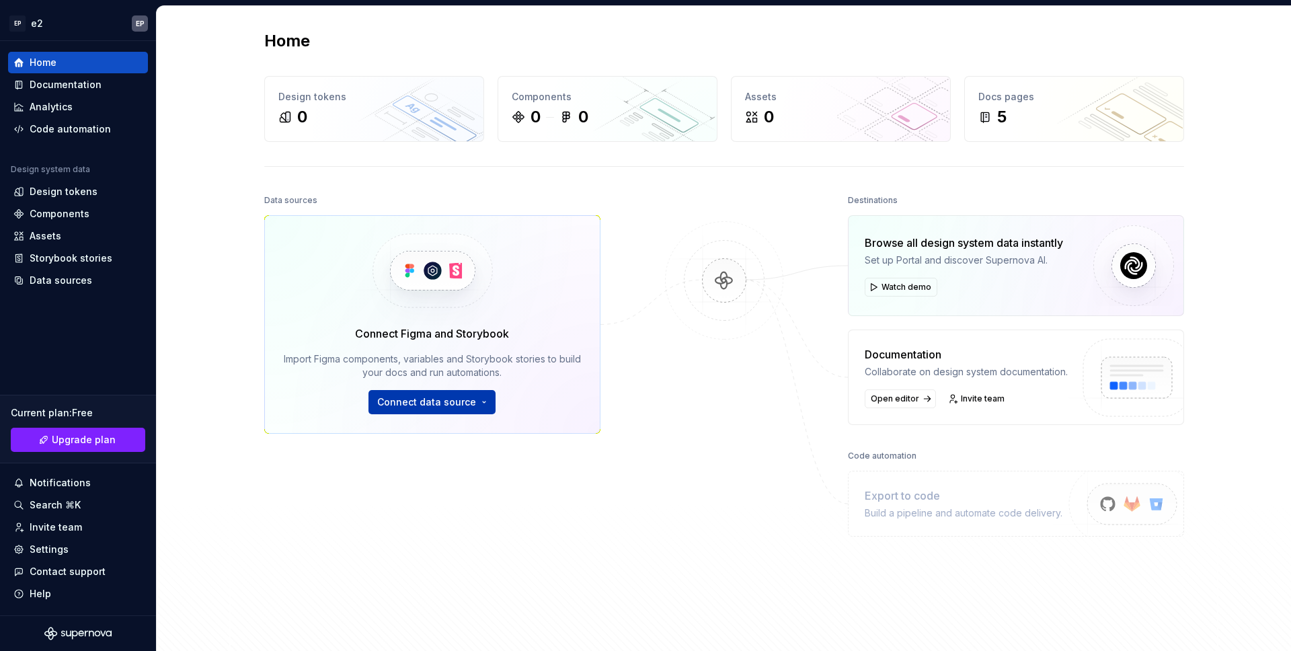
click at [438, 400] on span "Connect data source" at bounding box center [426, 401] width 99 height 13
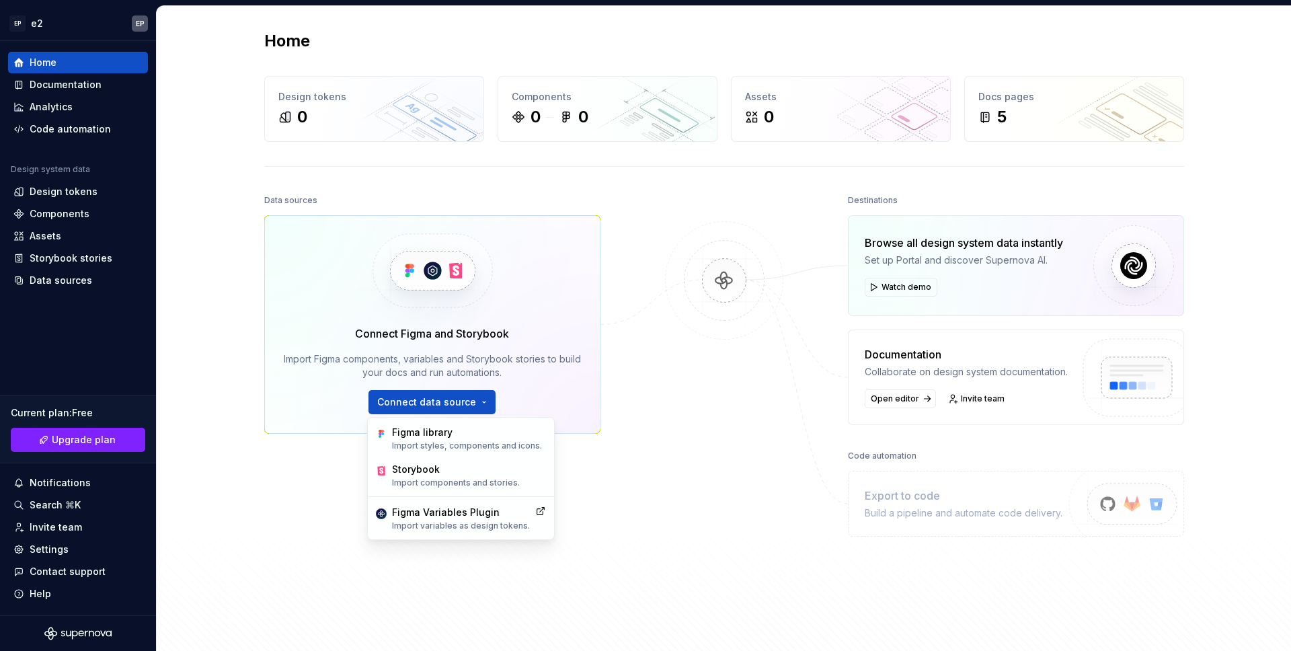
click at [752, 346] on img at bounding box center [724, 294] width 130 height 146
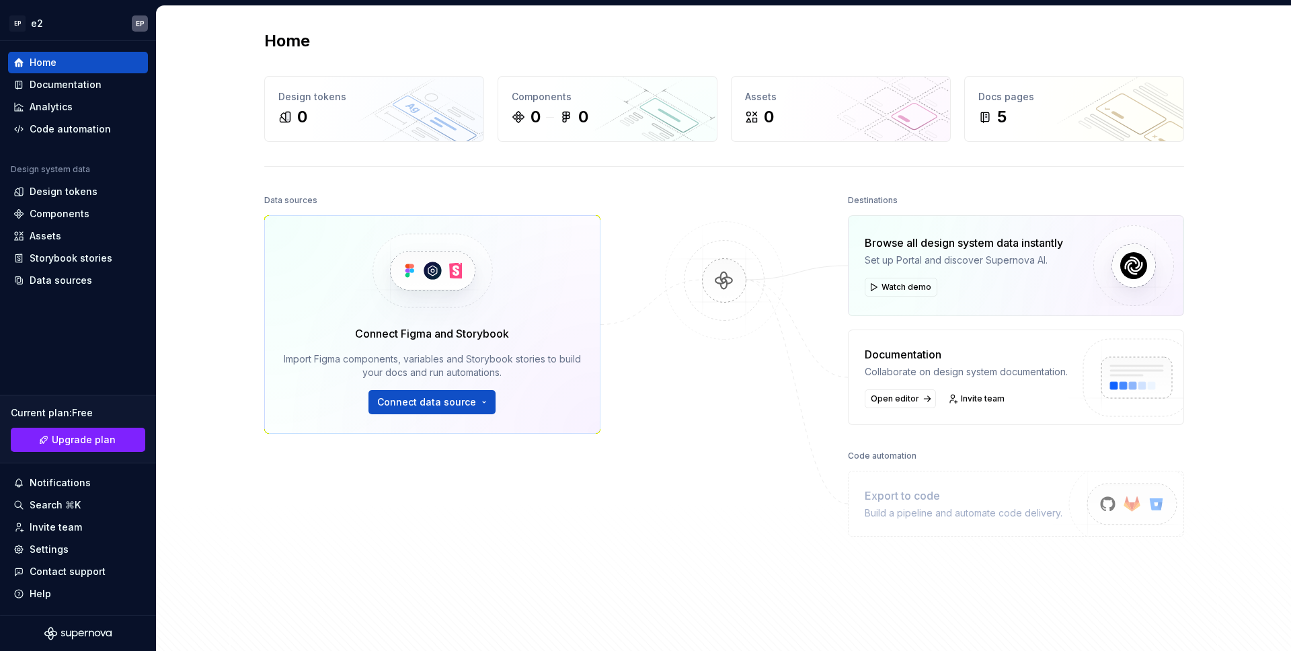
drag, startPoint x: 722, startPoint y: 280, endPoint x: 751, endPoint y: 284, distance: 30.0
click at [723, 280] on img at bounding box center [724, 294] width 130 height 146
drag, startPoint x: 243, startPoint y: 117, endPoint x: 262, endPoint y: 120, distance: 18.5
click at [243, 117] on div "Home Design tokens 0 Components 0 0 Assets 0 Docs pages 5 Data sources Connect …" at bounding box center [724, 333] width 968 height 654
click at [310, 102] on div "Design tokens" at bounding box center [374, 96] width 192 height 13
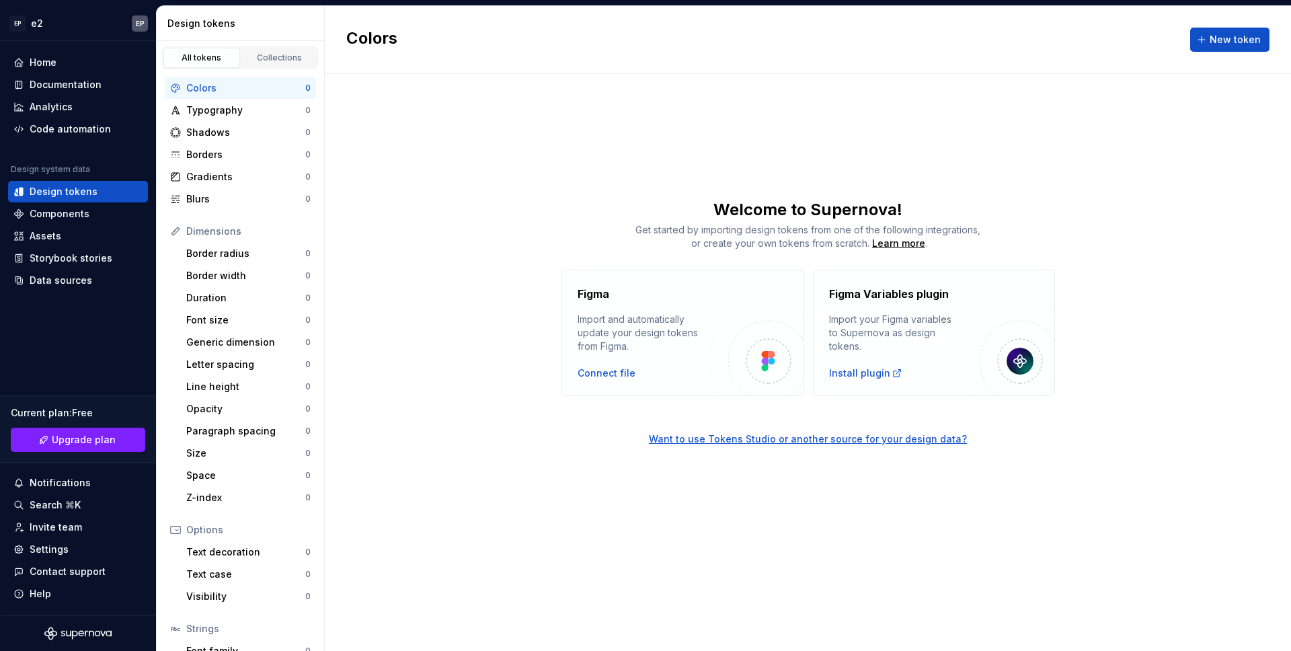
click at [245, 241] on div "Dimensions" at bounding box center [240, 232] width 151 height 22
click at [243, 256] on div "Border radius" at bounding box center [245, 253] width 119 height 13
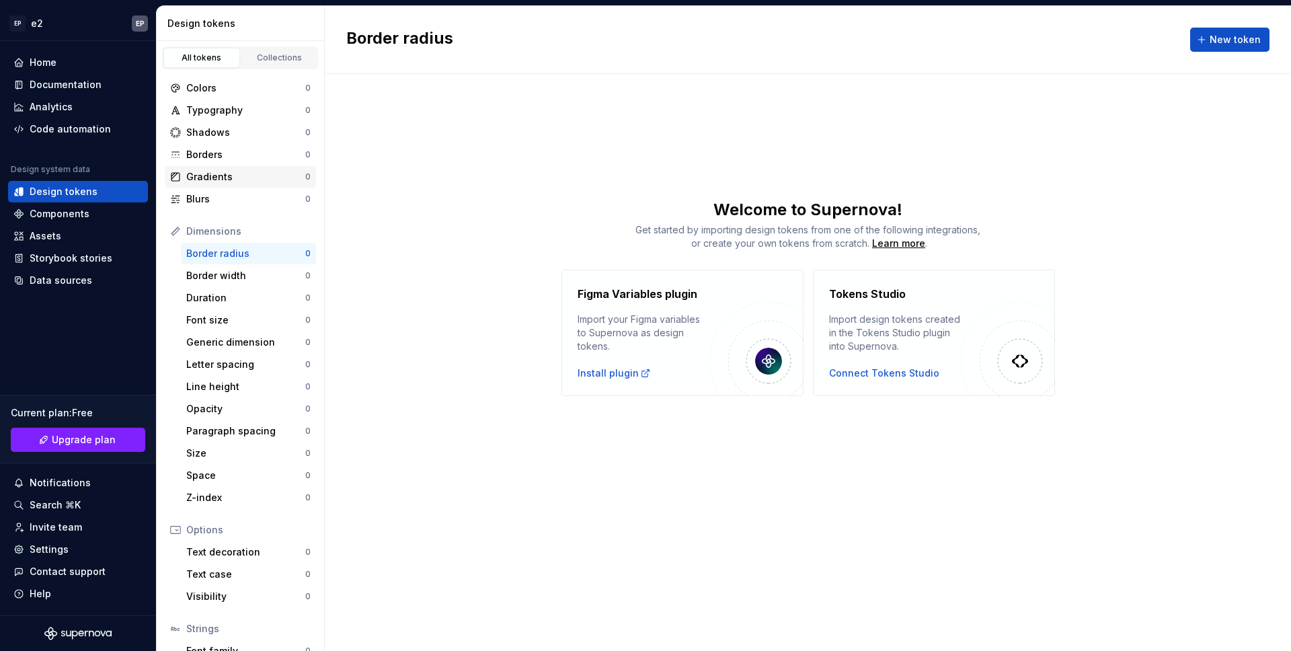
click at [231, 184] on div "Gradients 0" at bounding box center [240, 177] width 151 height 22
click at [270, 61] on div "Collections" at bounding box center [279, 57] width 67 height 11
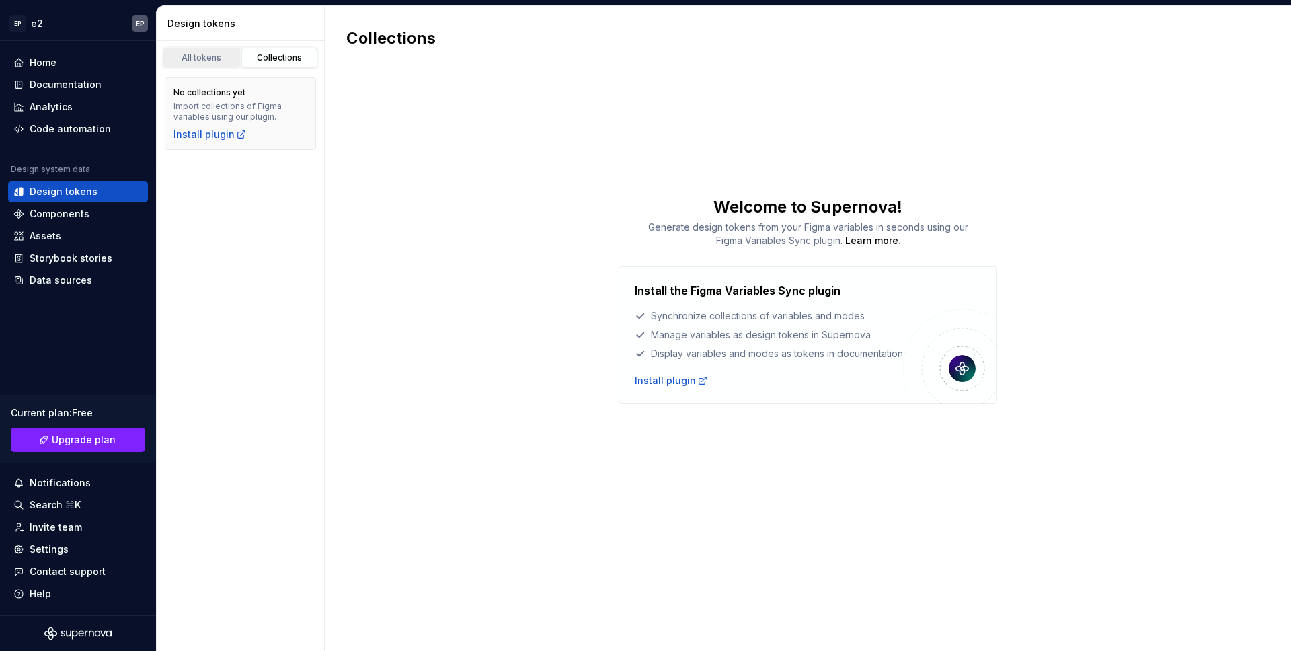
click at [200, 65] on link "All tokens" at bounding box center [201, 58] width 77 height 20
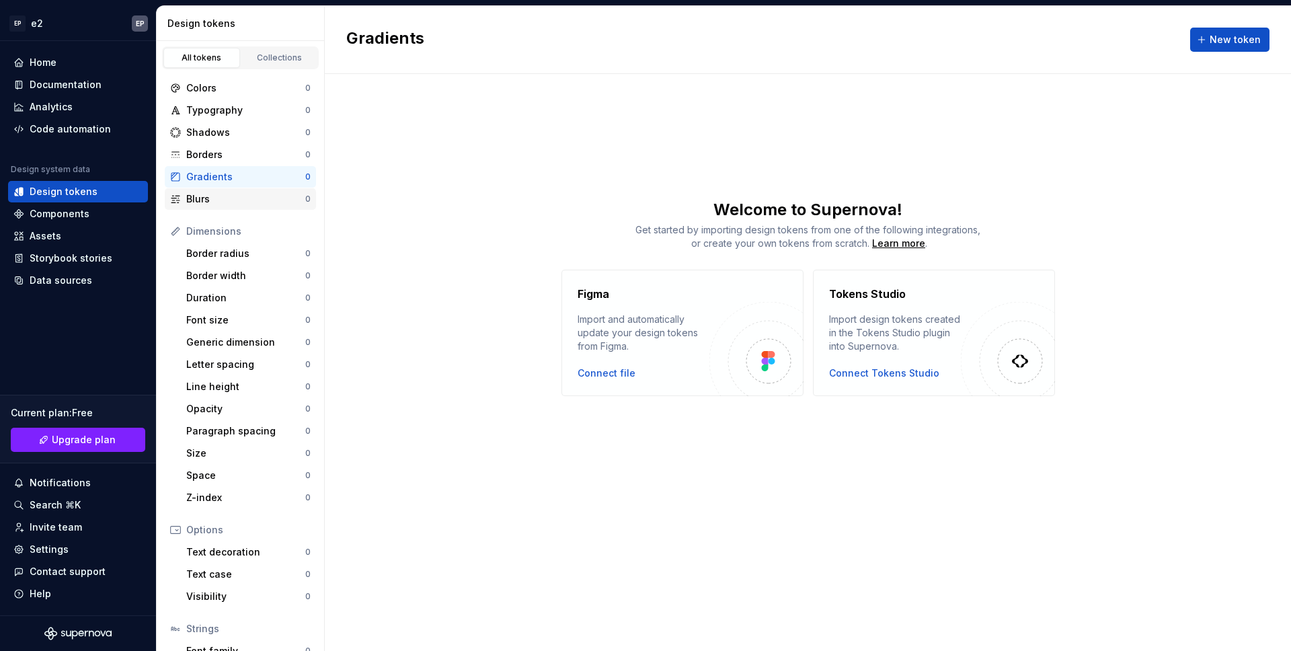
click at [245, 197] on div "Blurs" at bounding box center [245, 198] width 119 height 13
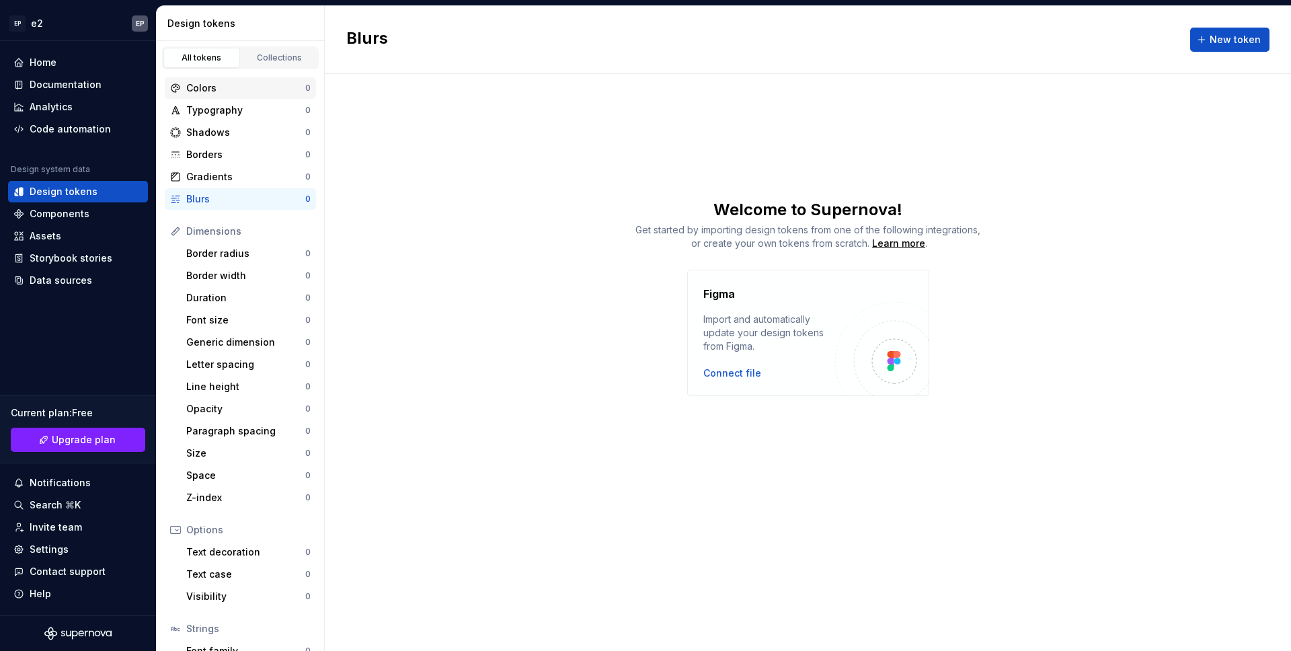
click at [250, 94] on div "Colors" at bounding box center [245, 87] width 119 height 13
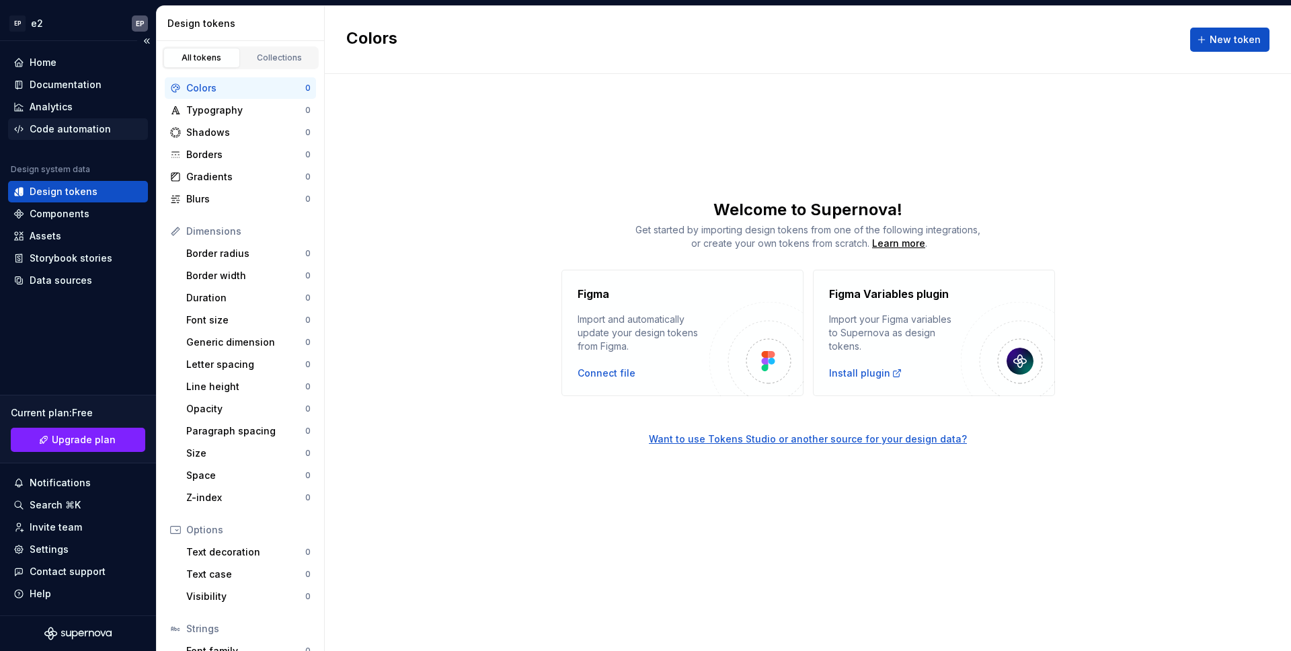
click at [79, 120] on div "Code automation" at bounding box center [78, 129] width 140 height 22
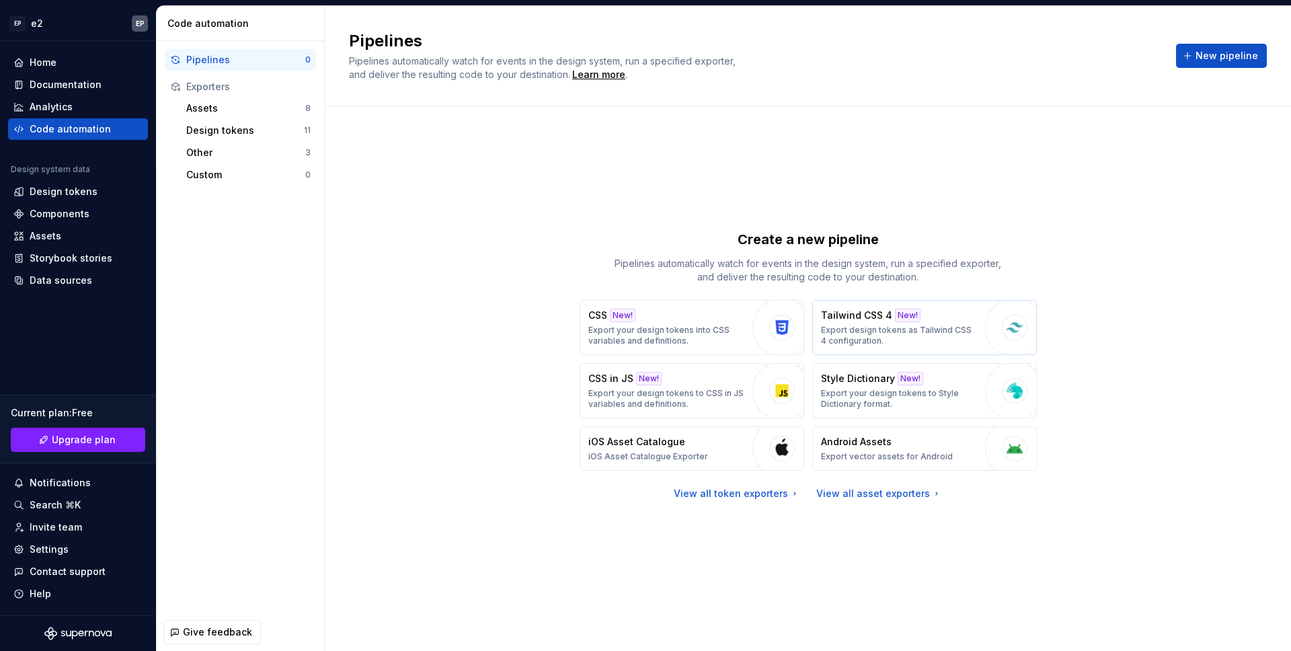
click at [875, 325] on p "Export design tokens as Tailwind CSS 4 configuration." at bounding box center [899, 336] width 157 height 22
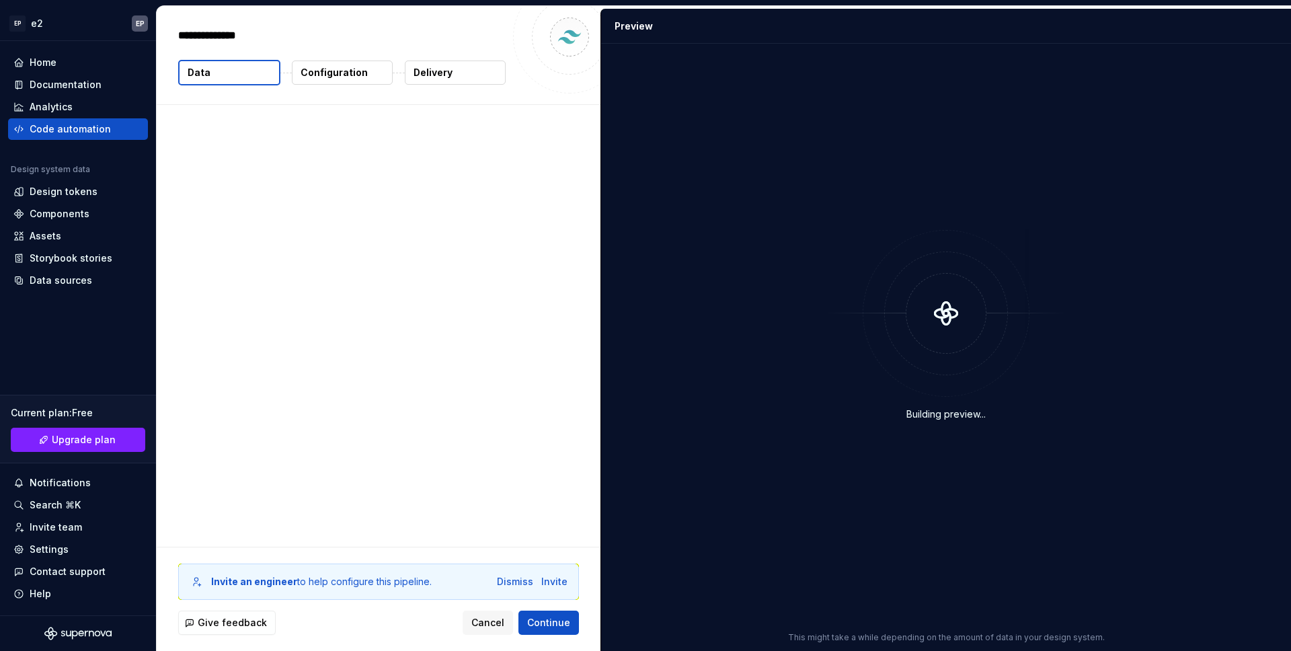
type textarea "*"
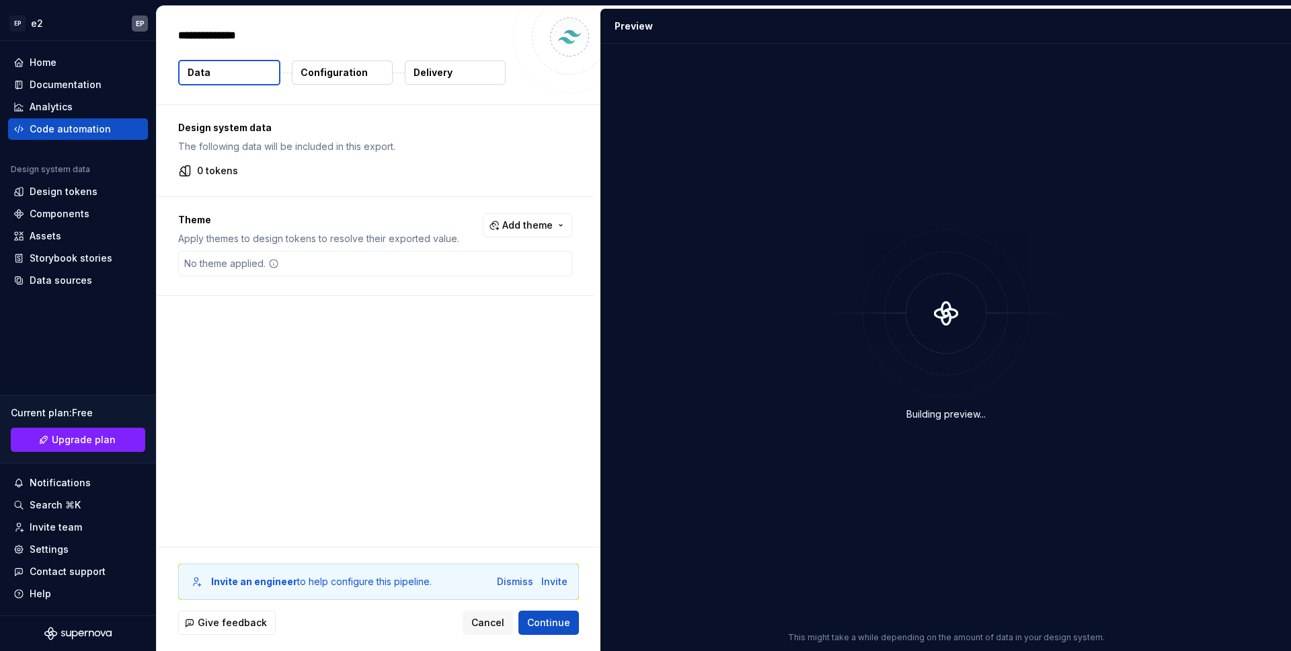
click at [362, 267] on div "No theme applied." at bounding box center [375, 264] width 394 height 26
click at [338, 66] on p "Configuration" at bounding box center [334, 72] width 67 height 13
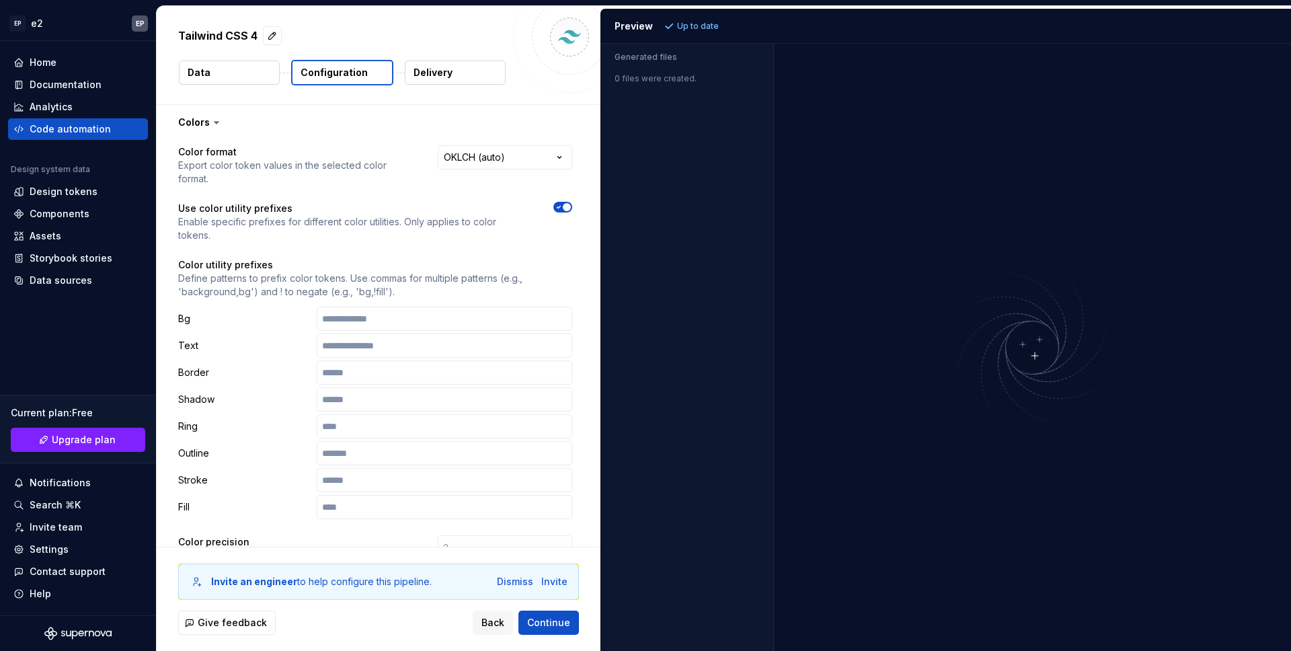
click at [222, 75] on button "Data" at bounding box center [229, 73] width 101 height 24
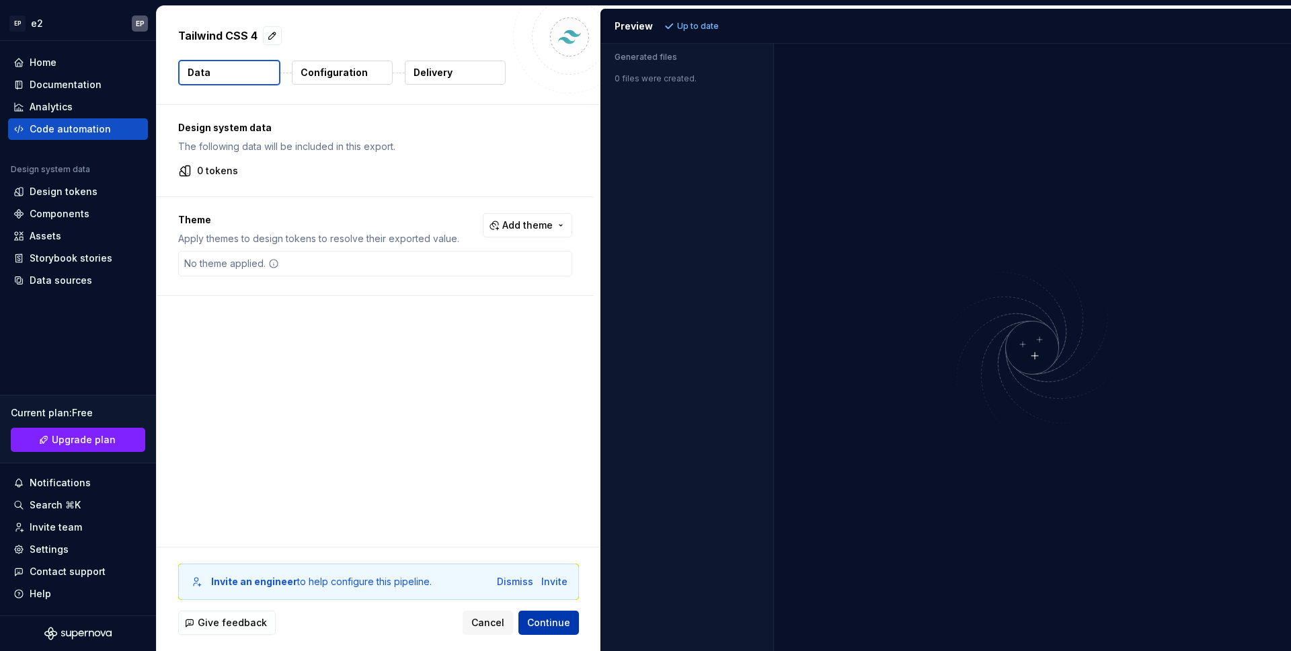
click at [553, 611] on button "Continue" at bounding box center [548, 623] width 61 height 24
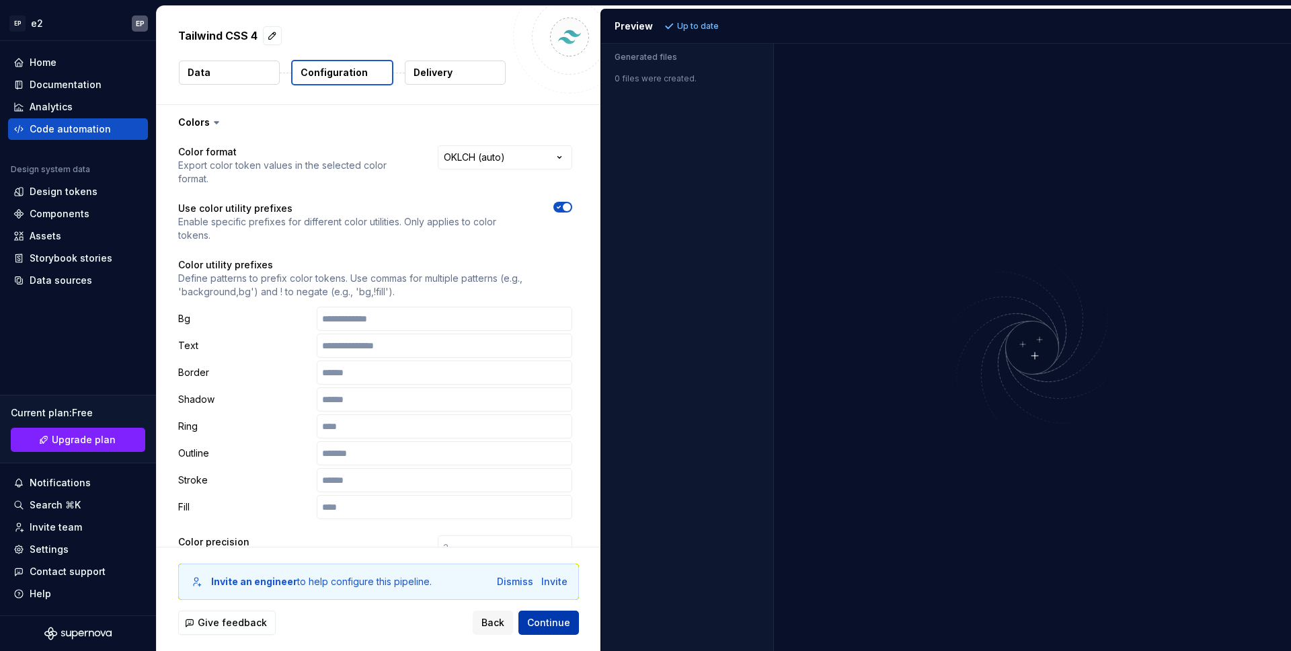
click at [549, 621] on span "Continue" at bounding box center [548, 622] width 43 height 13
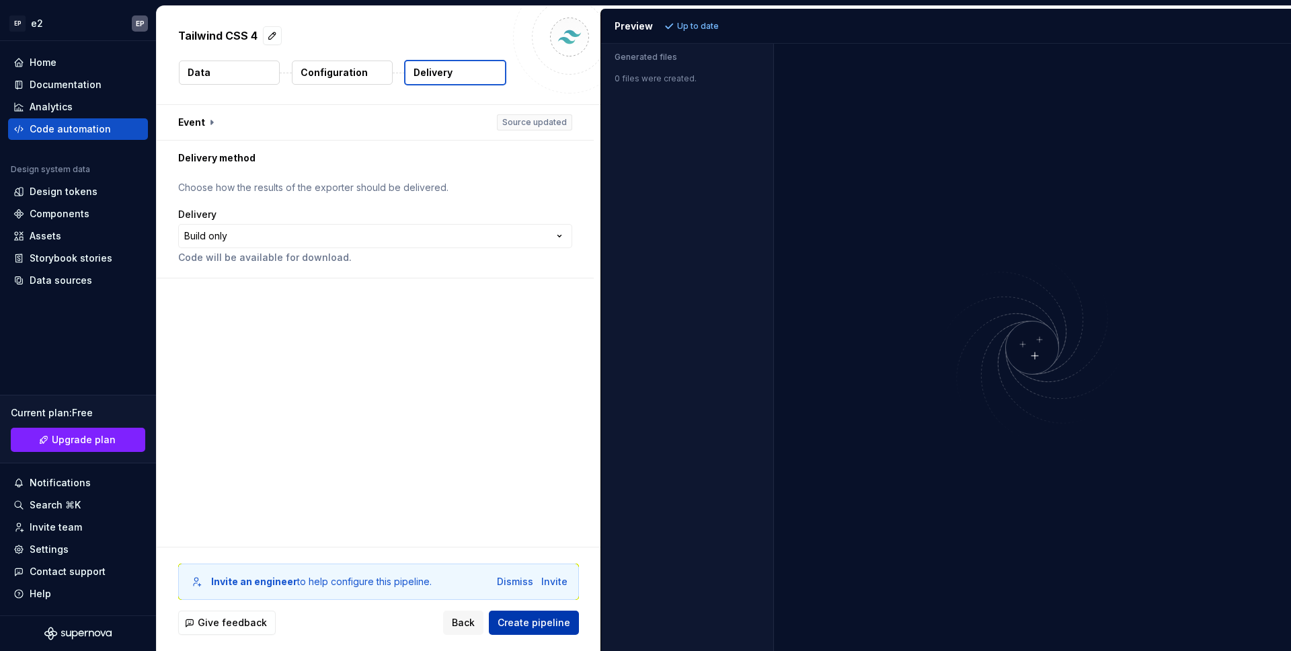
click at [549, 621] on span "Create pipeline" at bounding box center [534, 622] width 73 height 13
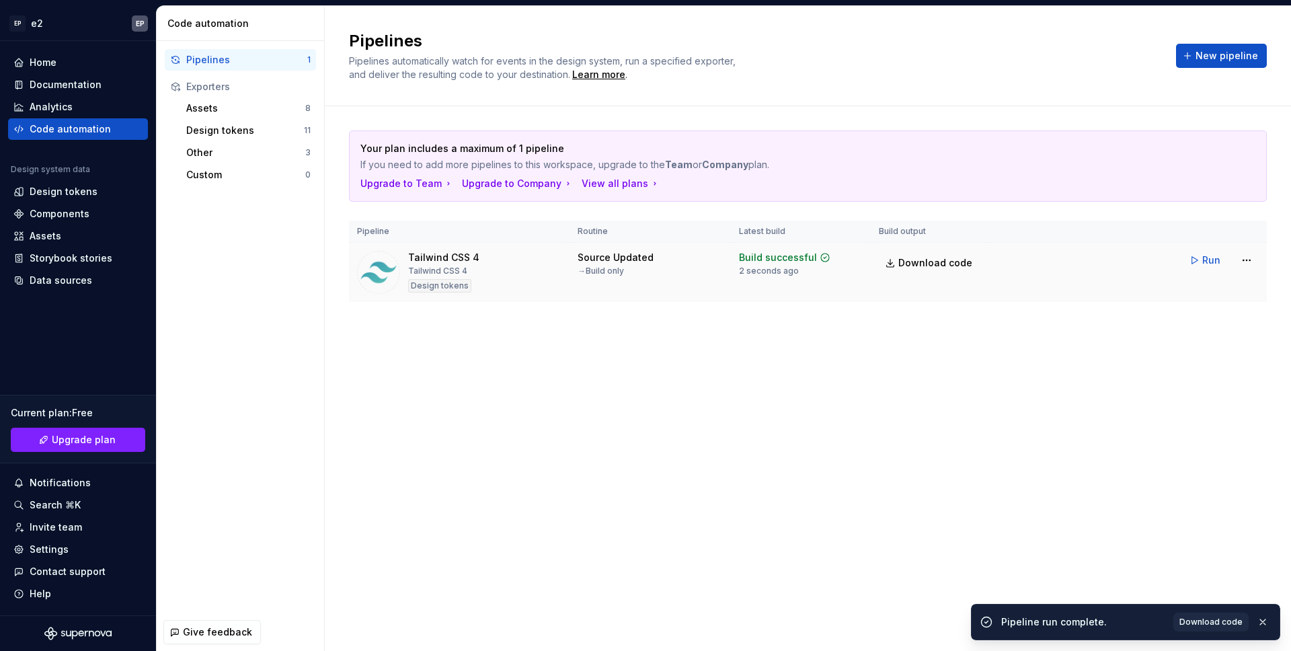
click at [459, 262] on div "Tailwind CSS 4" at bounding box center [443, 257] width 71 height 13
click at [1246, 257] on html "EP e2 EP Home Documentation Analytics Code automation Design system data Design…" at bounding box center [645, 325] width 1291 height 651
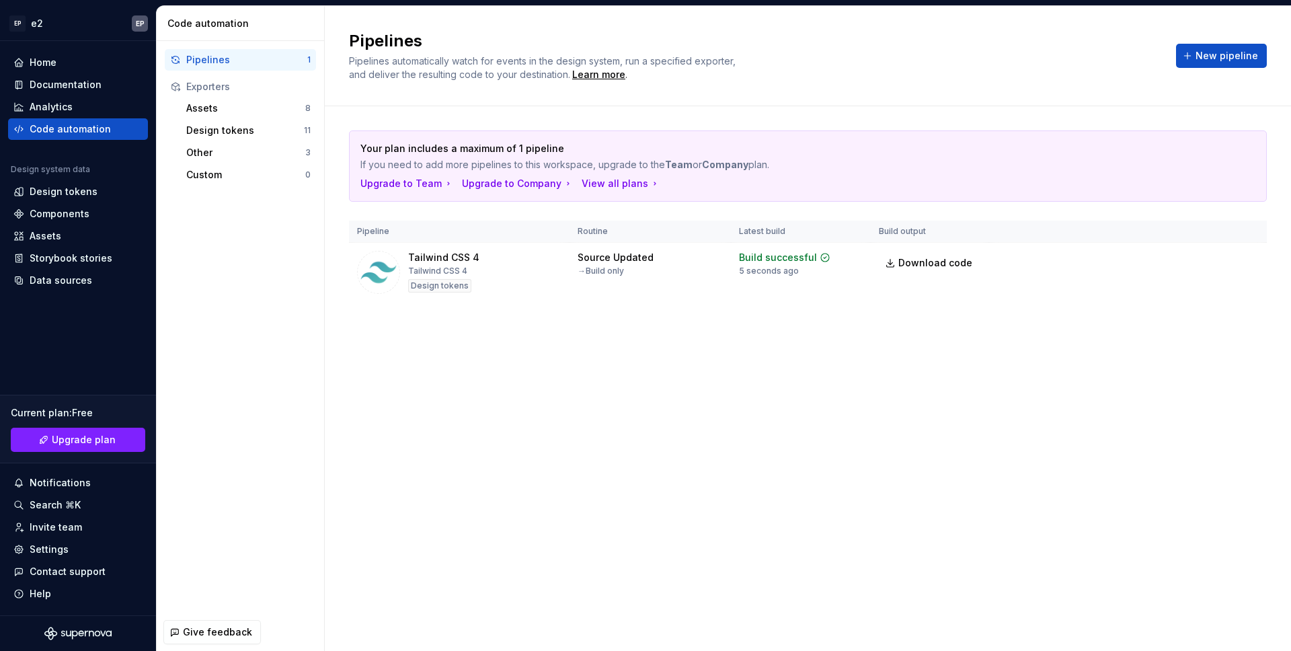
drag, startPoint x: 379, startPoint y: 121, endPoint x: 329, endPoint y: 124, distance: 50.5
click at [379, 121] on html "EP e2 EP Home Documentation Analytics Code automation Design system data Design…" at bounding box center [645, 325] width 1291 height 651
click at [235, 110] on div "Assets" at bounding box center [245, 108] width 119 height 13
